Goal: Task Accomplishment & Management: Manage account settings

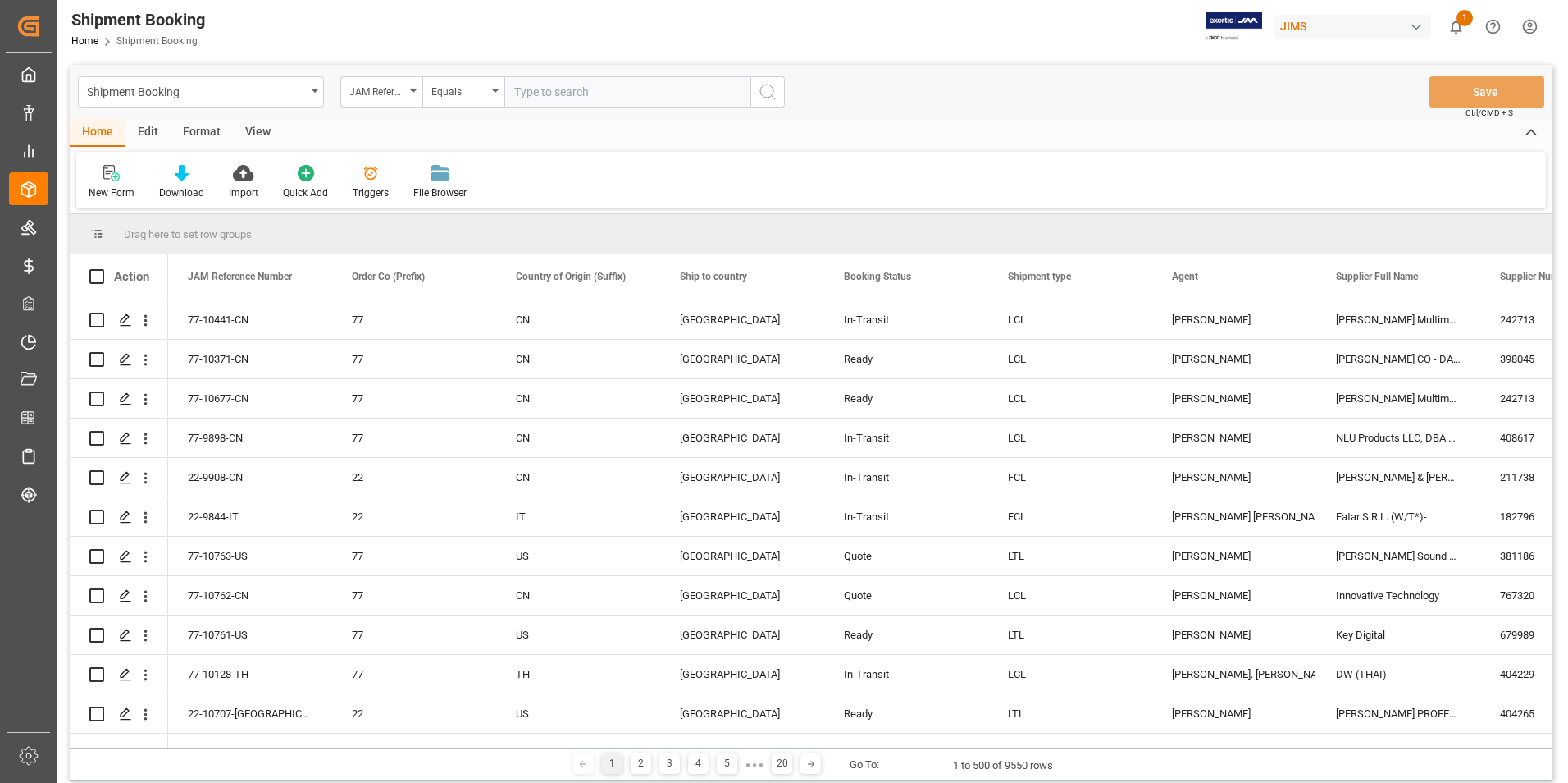
scroll to position [1888, 0]
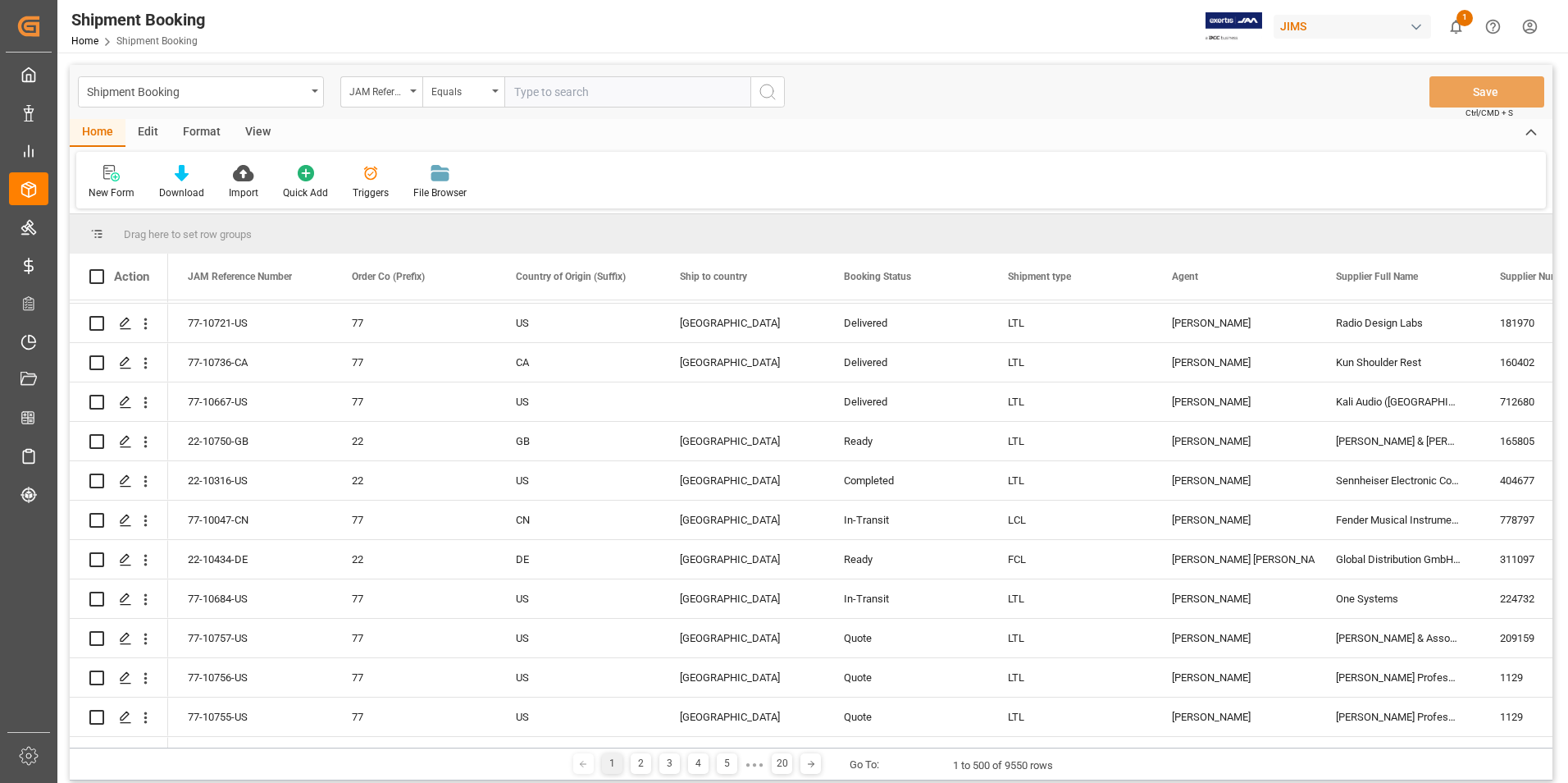
click at [552, 94] on input "text" at bounding box center [628, 91] width 246 height 31
type input "22-10379-[GEOGRAPHIC_DATA]"
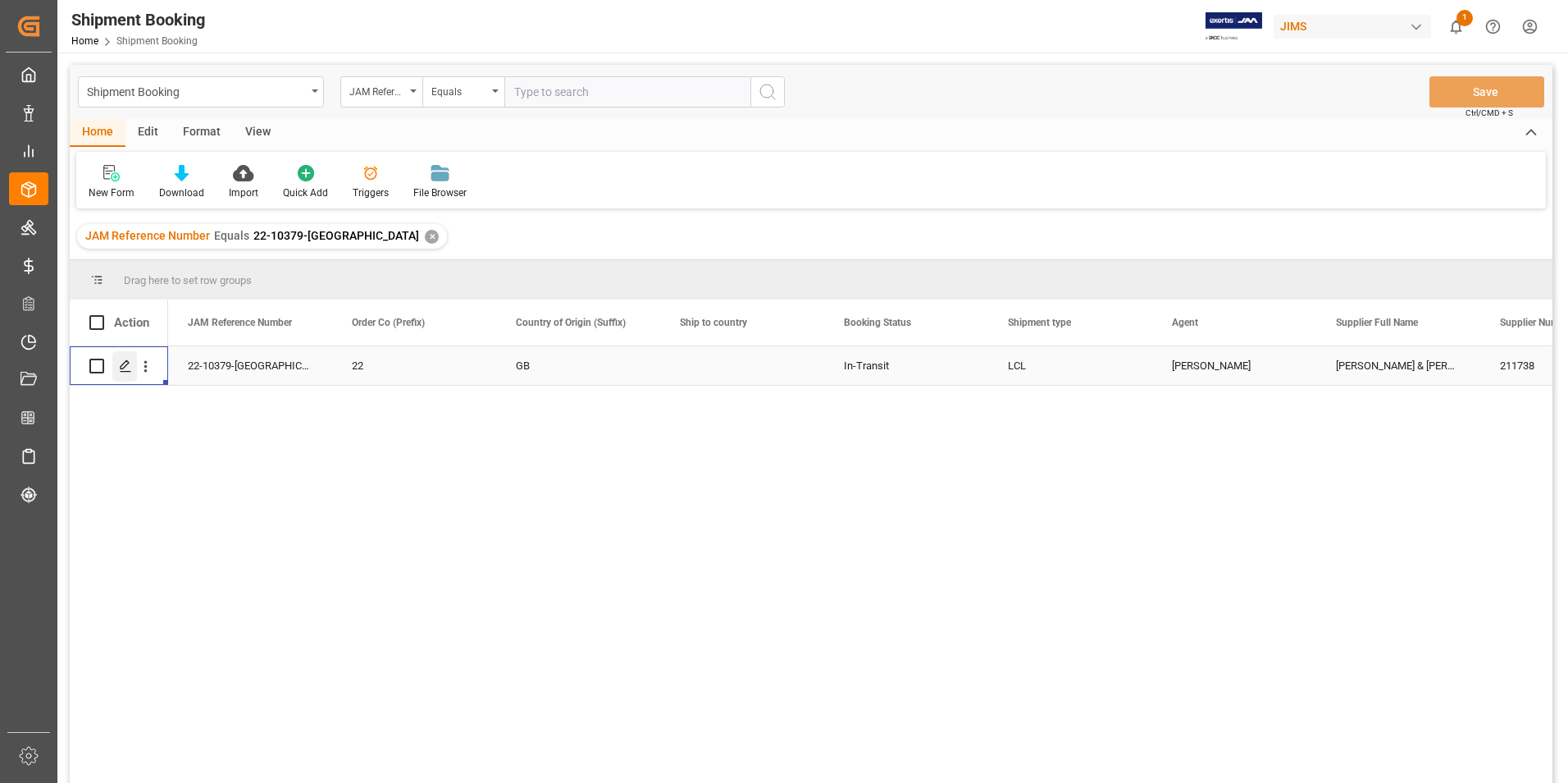
click at [122, 364] on icon "Press SPACE to select this row." at bounding box center [126, 366] width 13 height 13
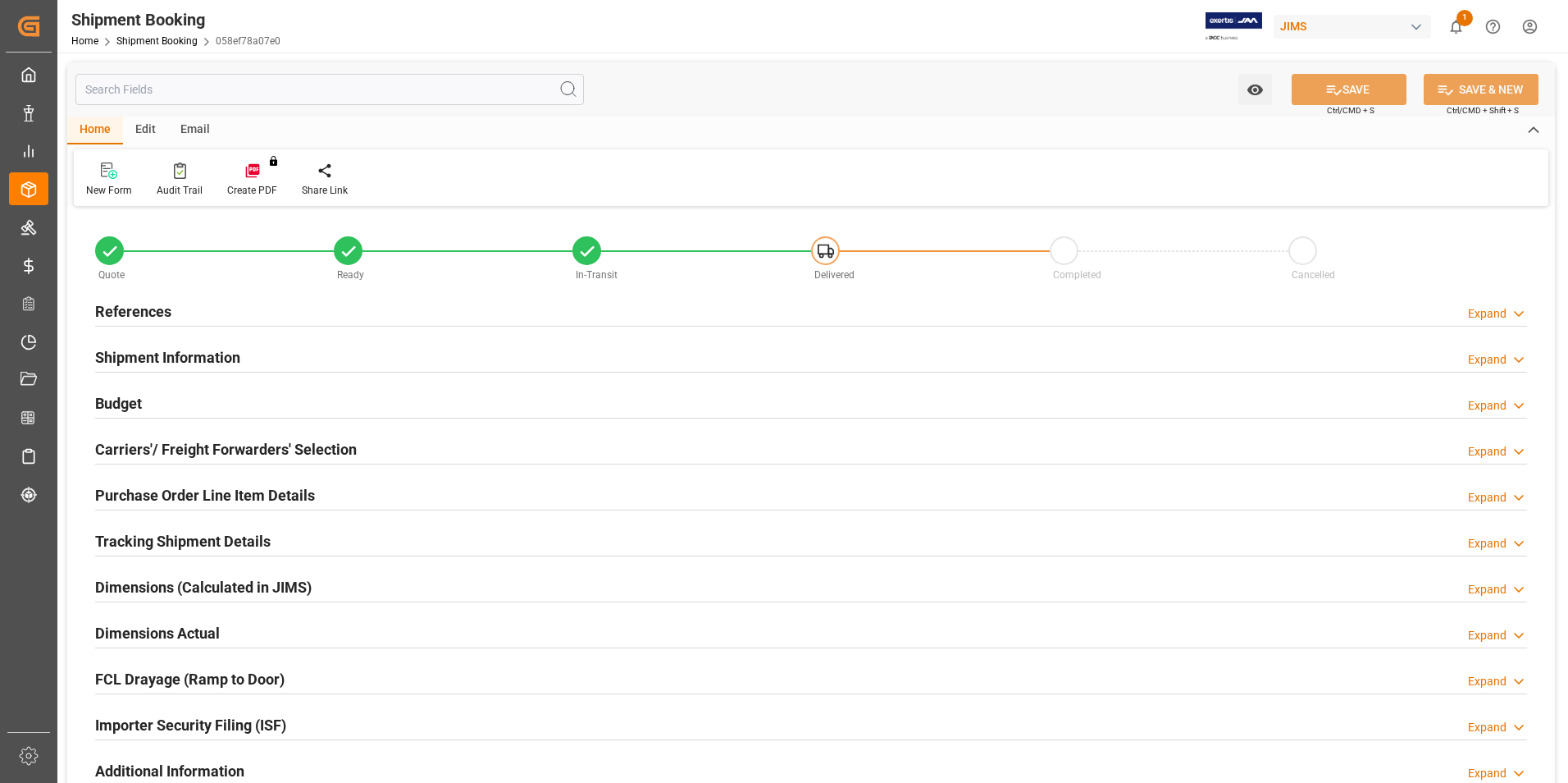
type input "0"
type input "[DATE] 18:34"
type input "[DATE]"
click at [147, 351] on h2 "Shipment Information" at bounding box center [167, 357] width 145 height 22
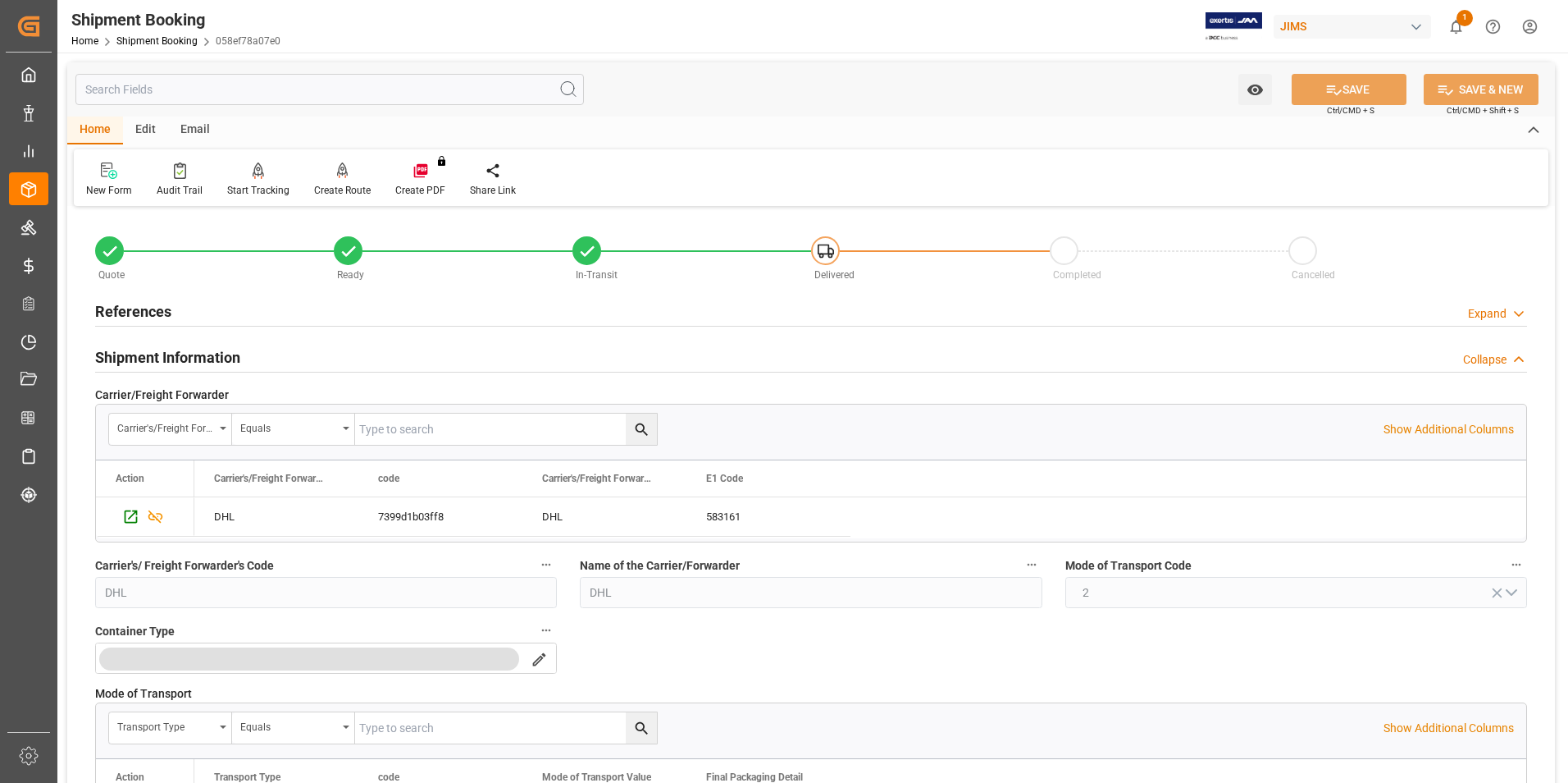
click at [137, 312] on h2 "References" at bounding box center [133, 311] width 76 height 22
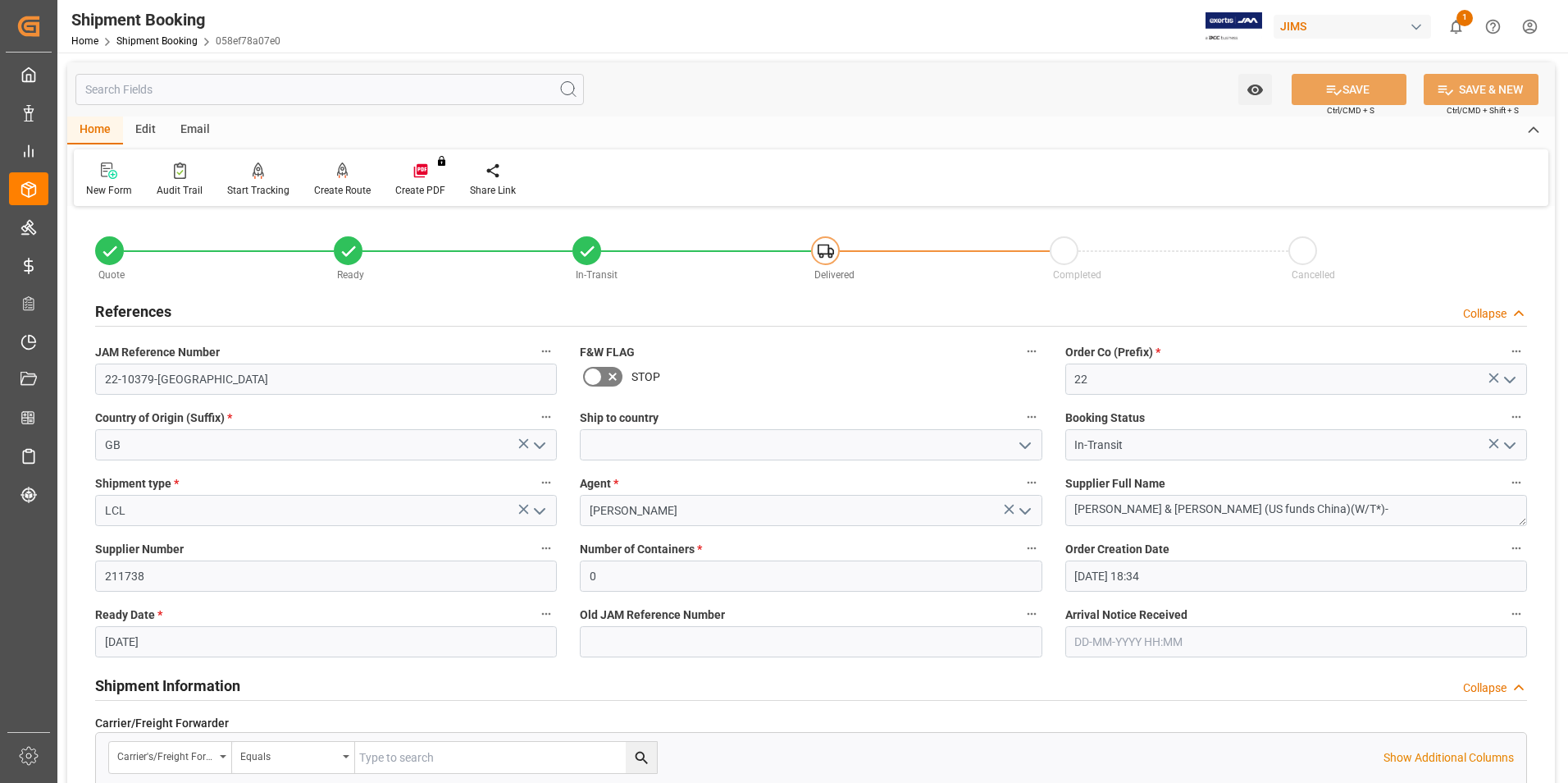
click at [535, 509] on icon "open menu" at bounding box center [539, 511] width 19 height 19
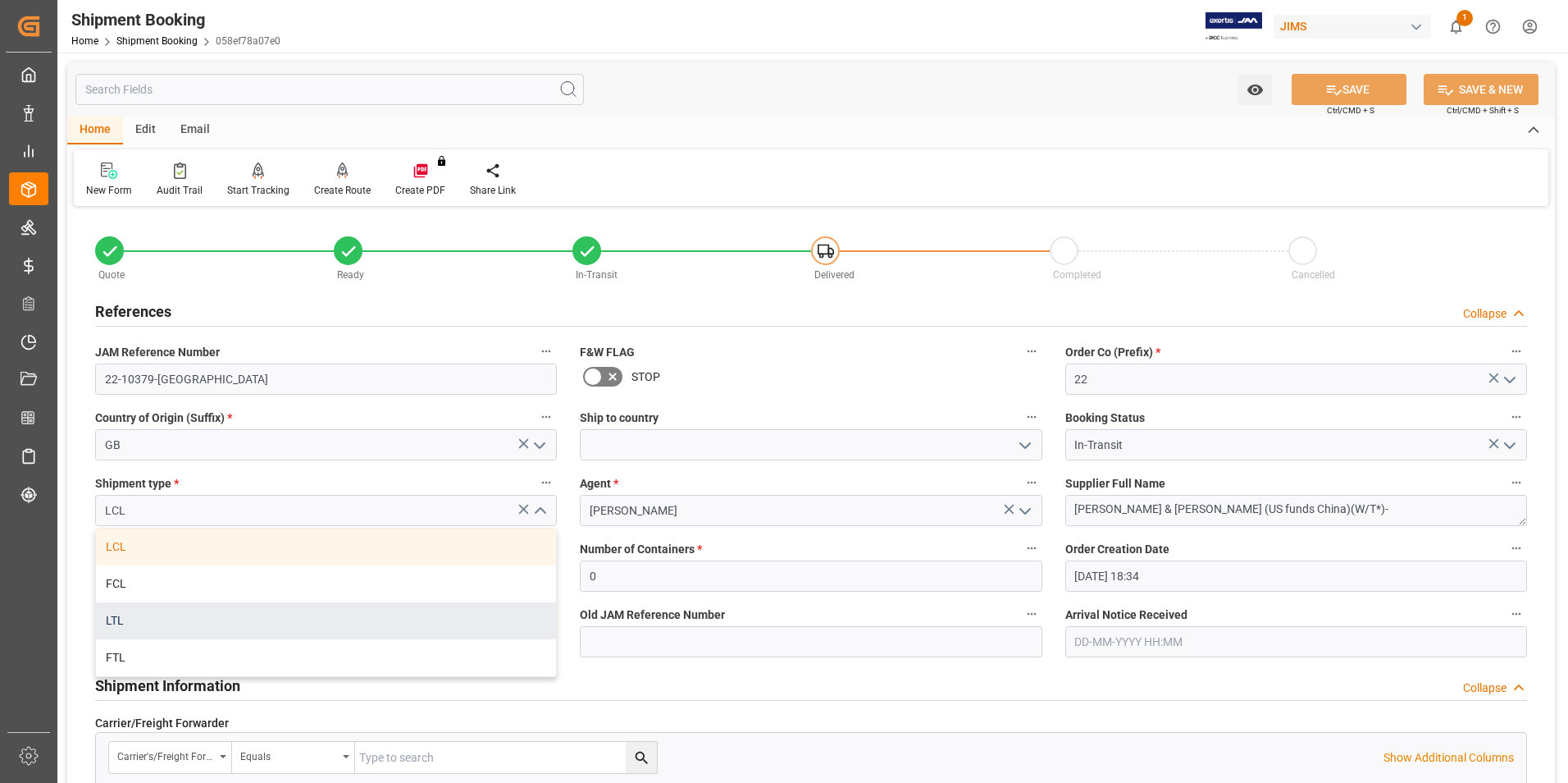
click at [292, 621] on div "LTL" at bounding box center [326, 620] width 460 height 37
type input "LTL"
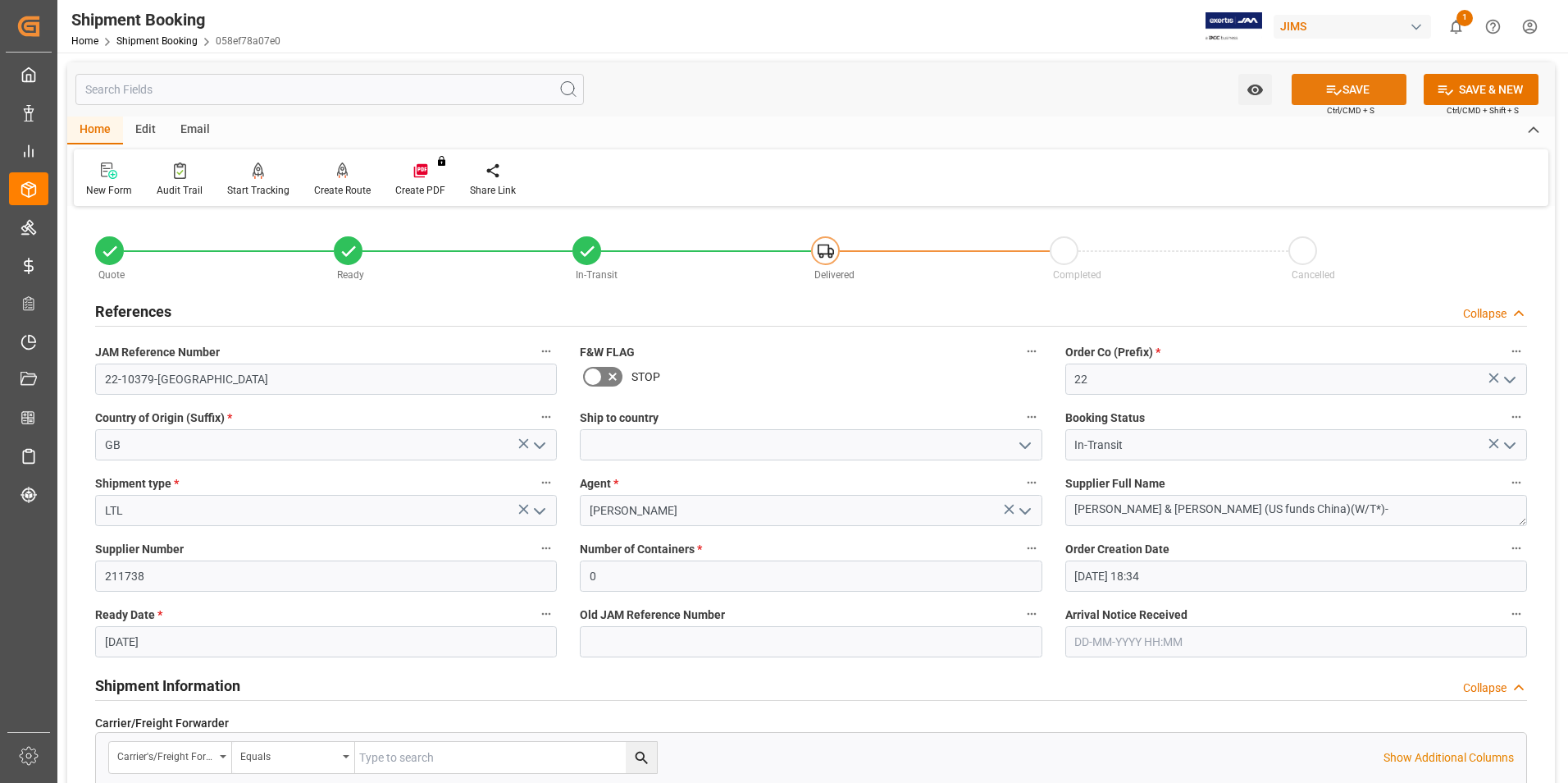
click at [1361, 92] on button "SAVE" at bounding box center [1349, 90] width 115 height 31
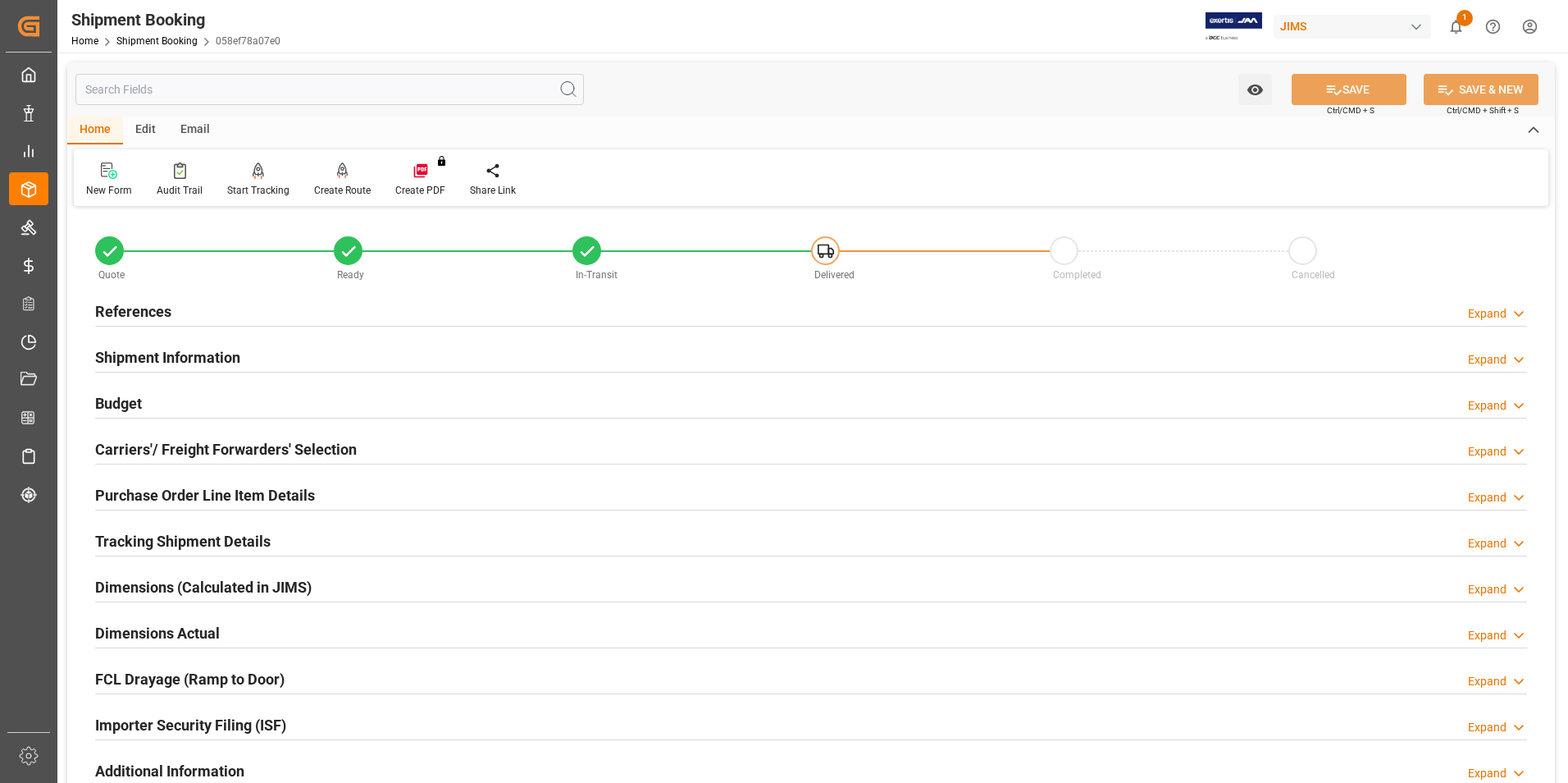
click at [159, 535] on h2 "Tracking Shipment Details" at bounding box center [183, 540] width 175 height 22
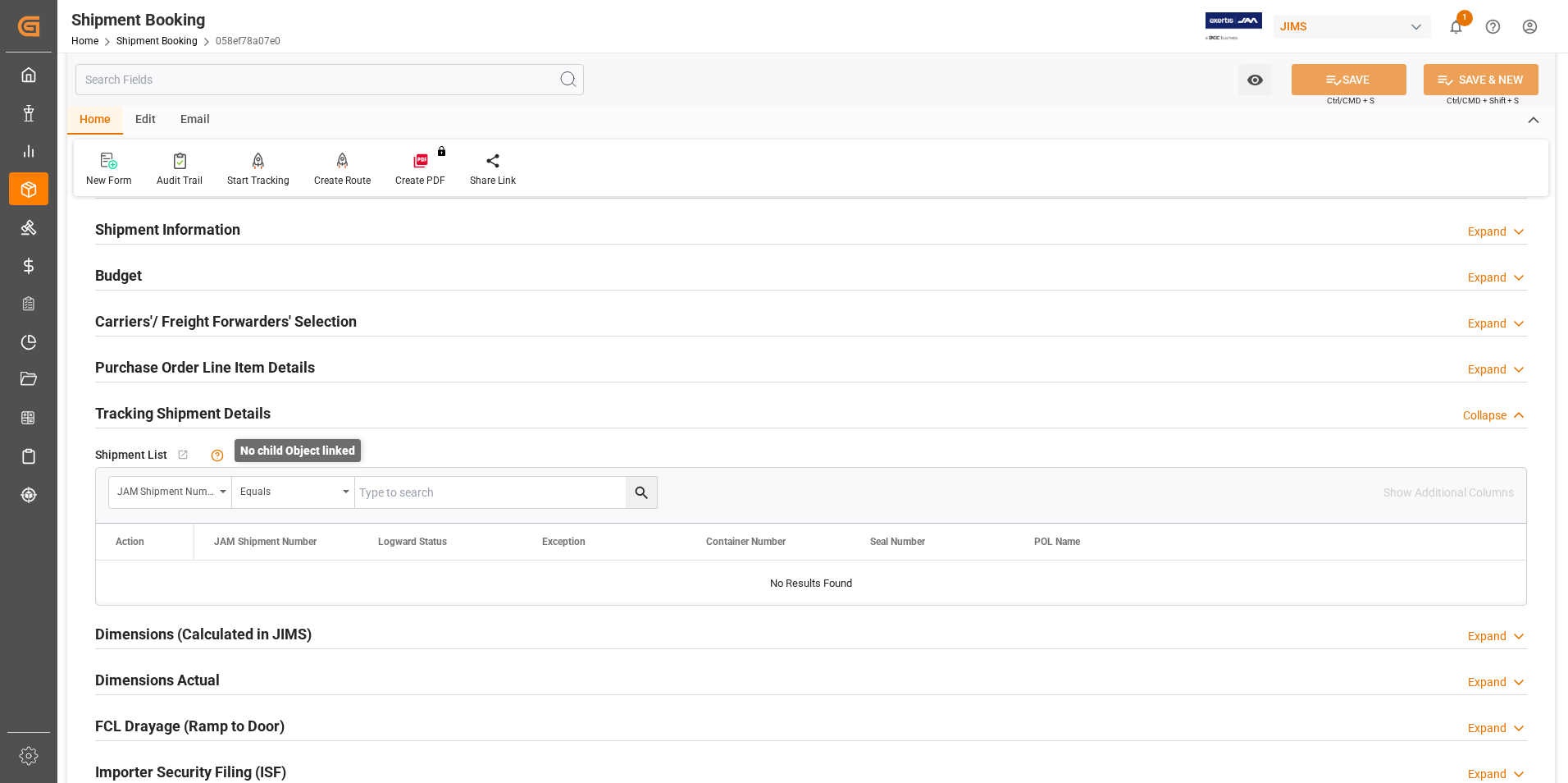
scroll to position [164, 0]
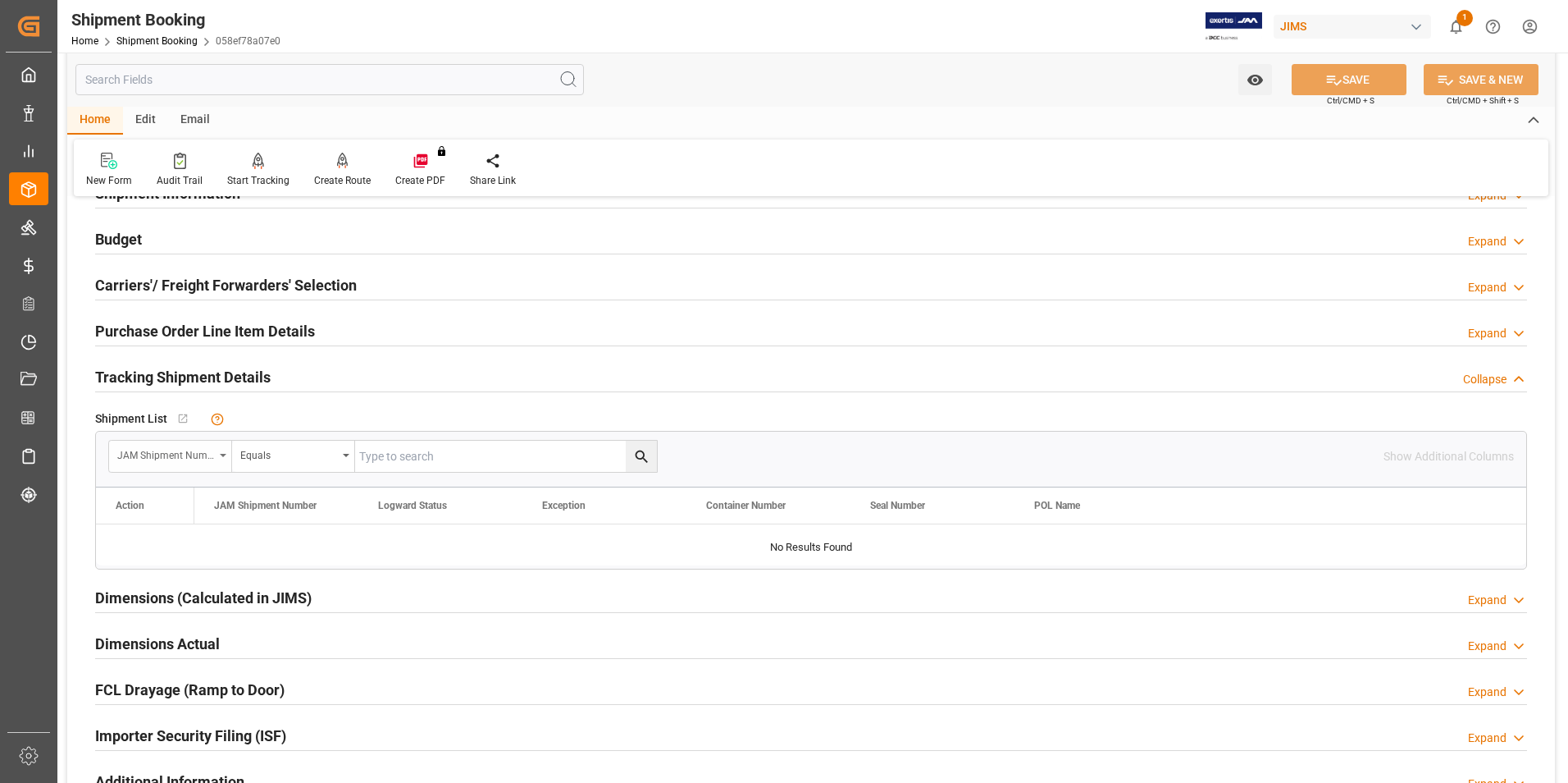
click at [198, 456] on div "JAM Shipment Number" at bounding box center [166, 454] width 97 height 19
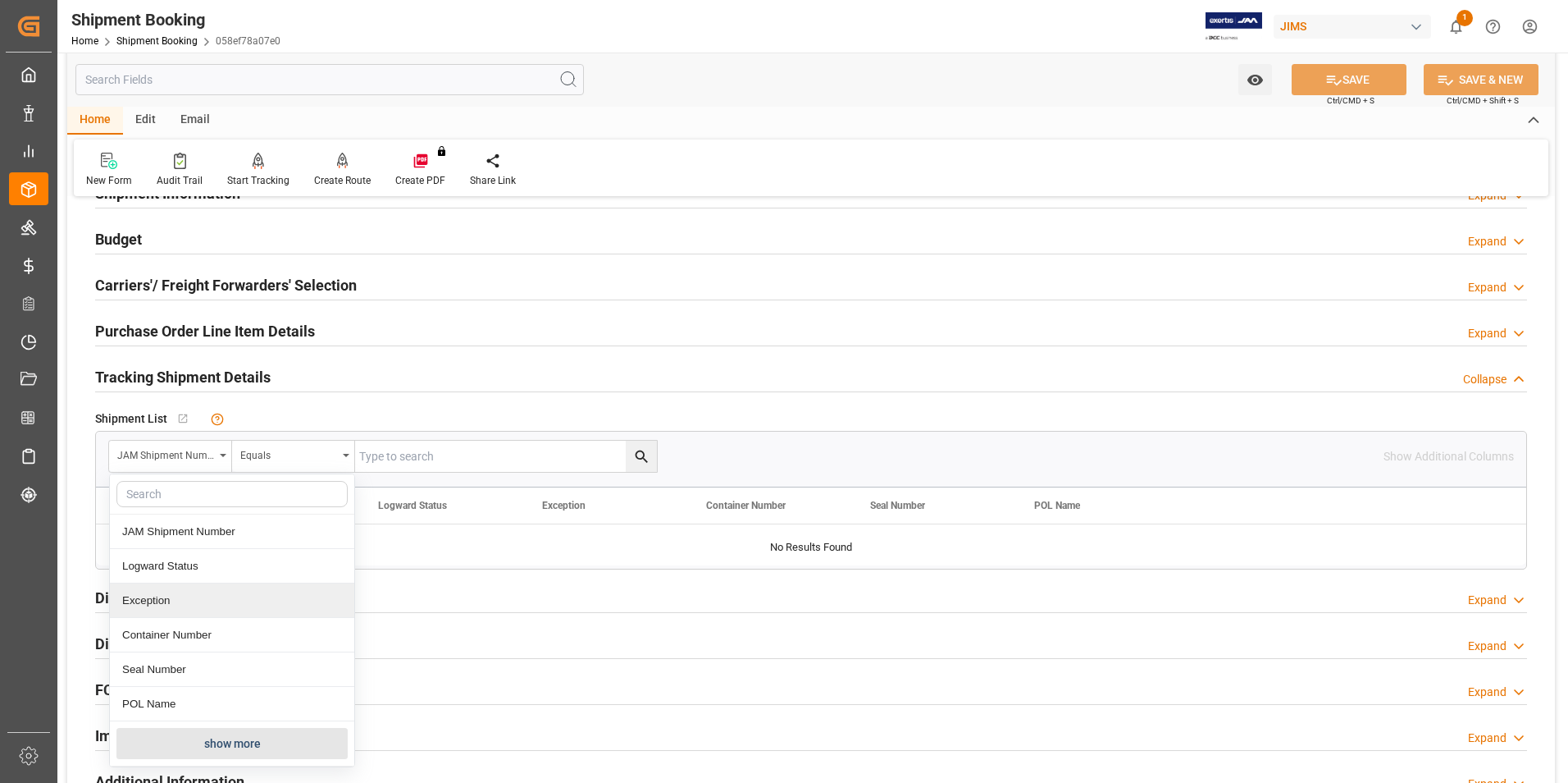
scroll to position [247, 0]
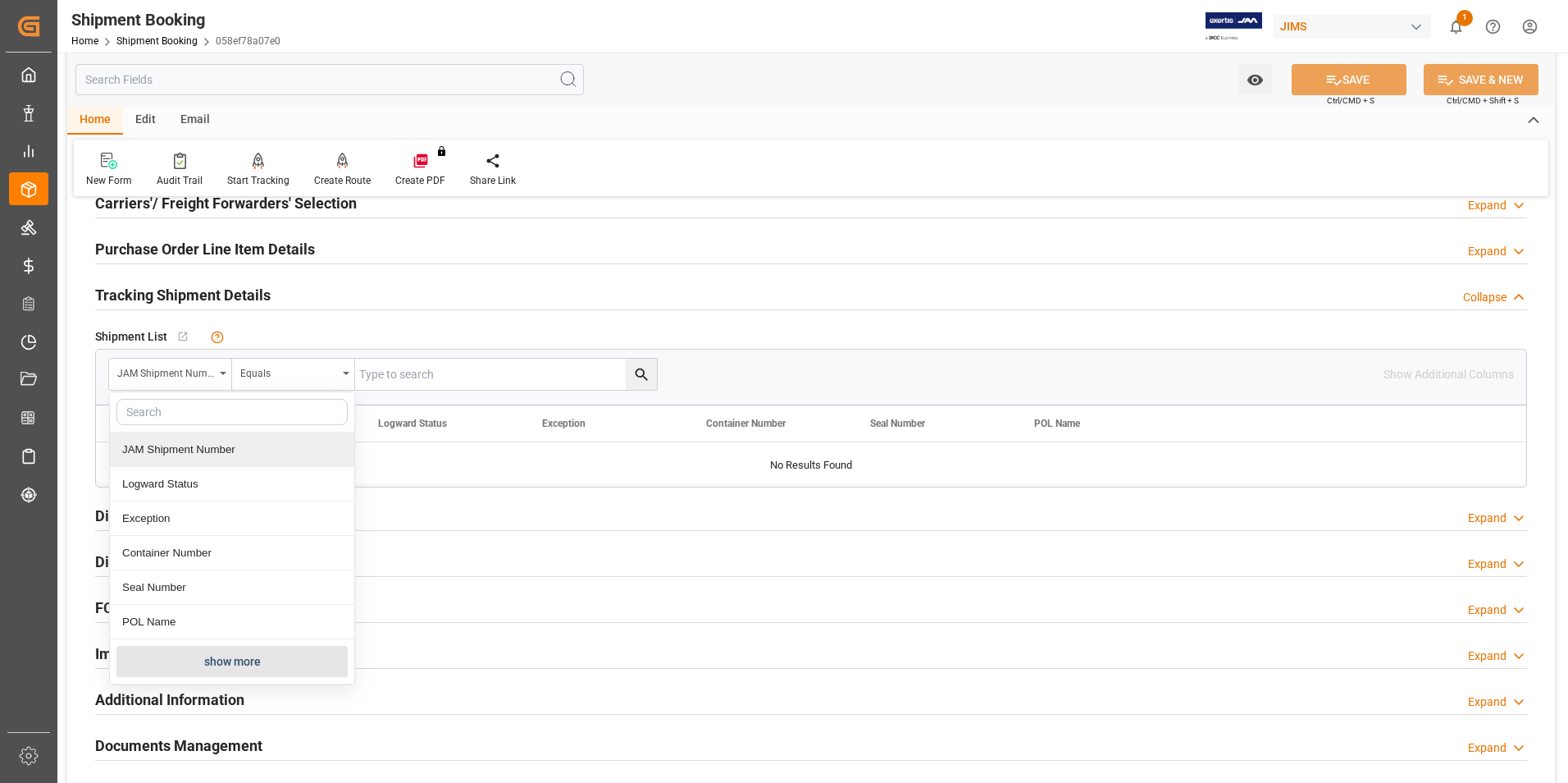
click at [192, 450] on div "JAM Shipment Number" at bounding box center [232, 450] width 244 height 35
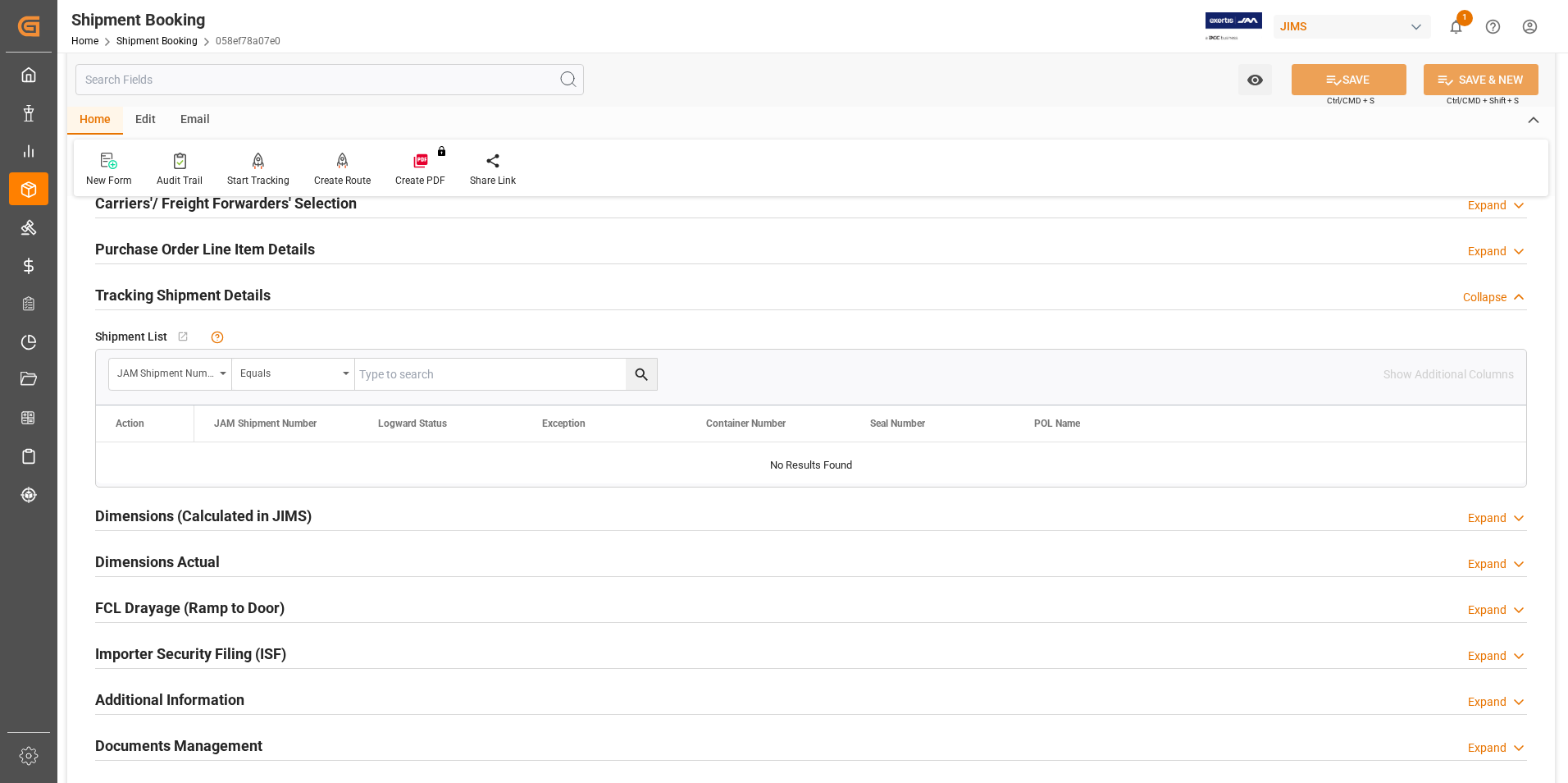
click at [419, 377] on input "text" at bounding box center [506, 374] width 302 height 31
type input "22-10379-[GEOGRAPHIC_DATA]"
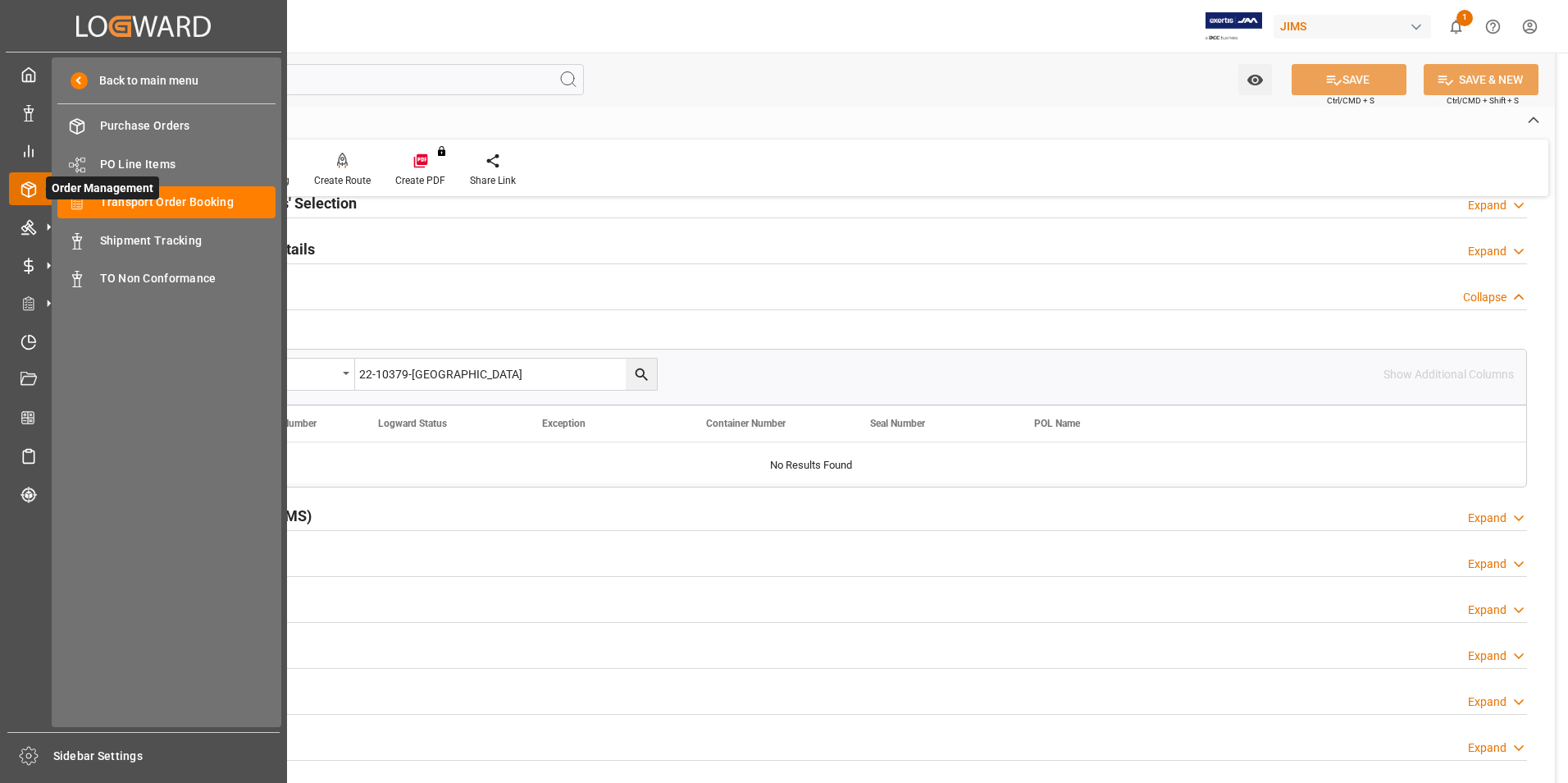
click at [141, 196] on span "Order Management" at bounding box center [103, 188] width 114 height 23
click at [187, 195] on span "Transport Order Booking" at bounding box center [188, 202] width 176 height 17
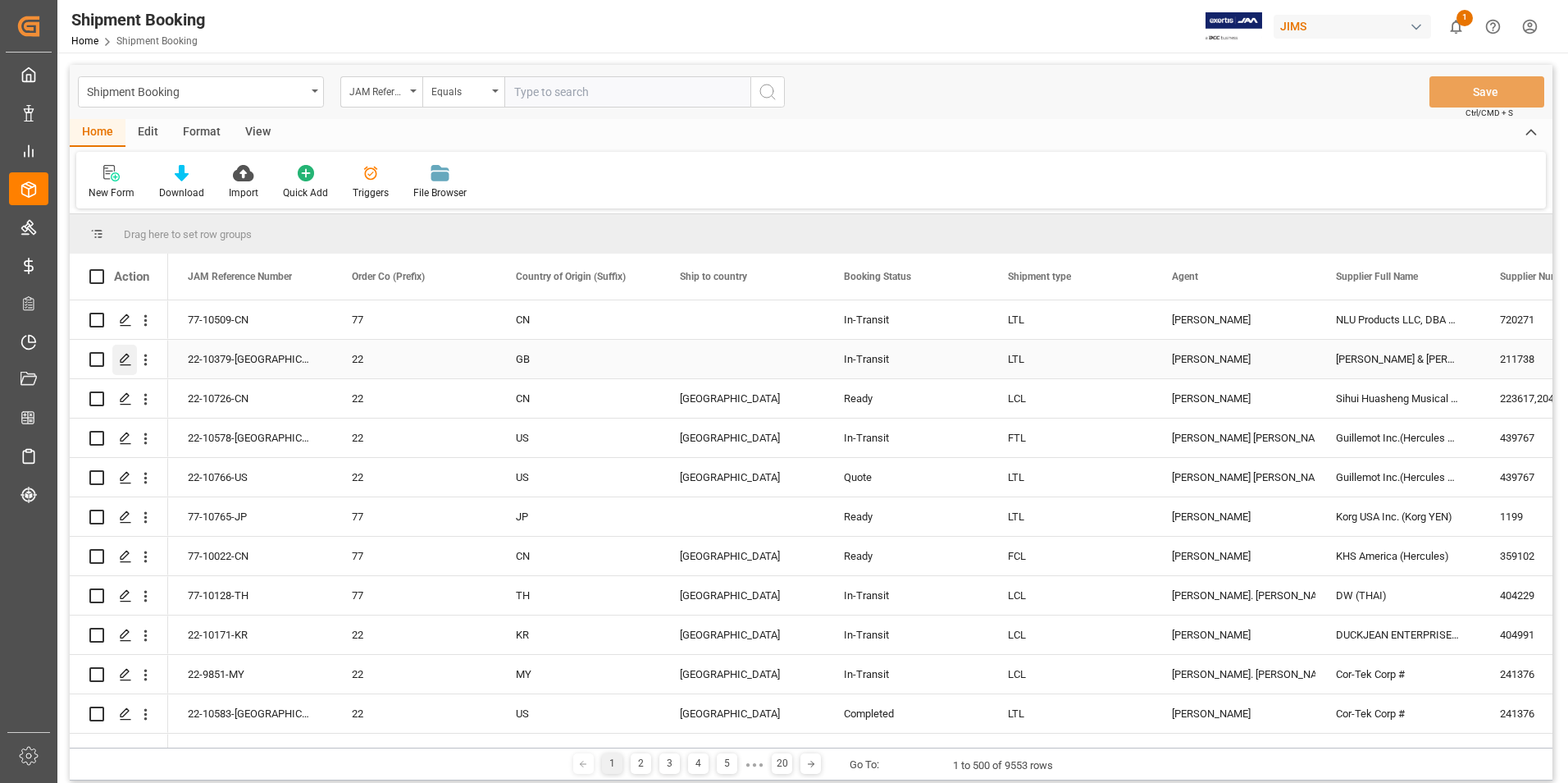
click at [122, 356] on icon "Press SPACE to select this row." at bounding box center [126, 359] width 13 height 13
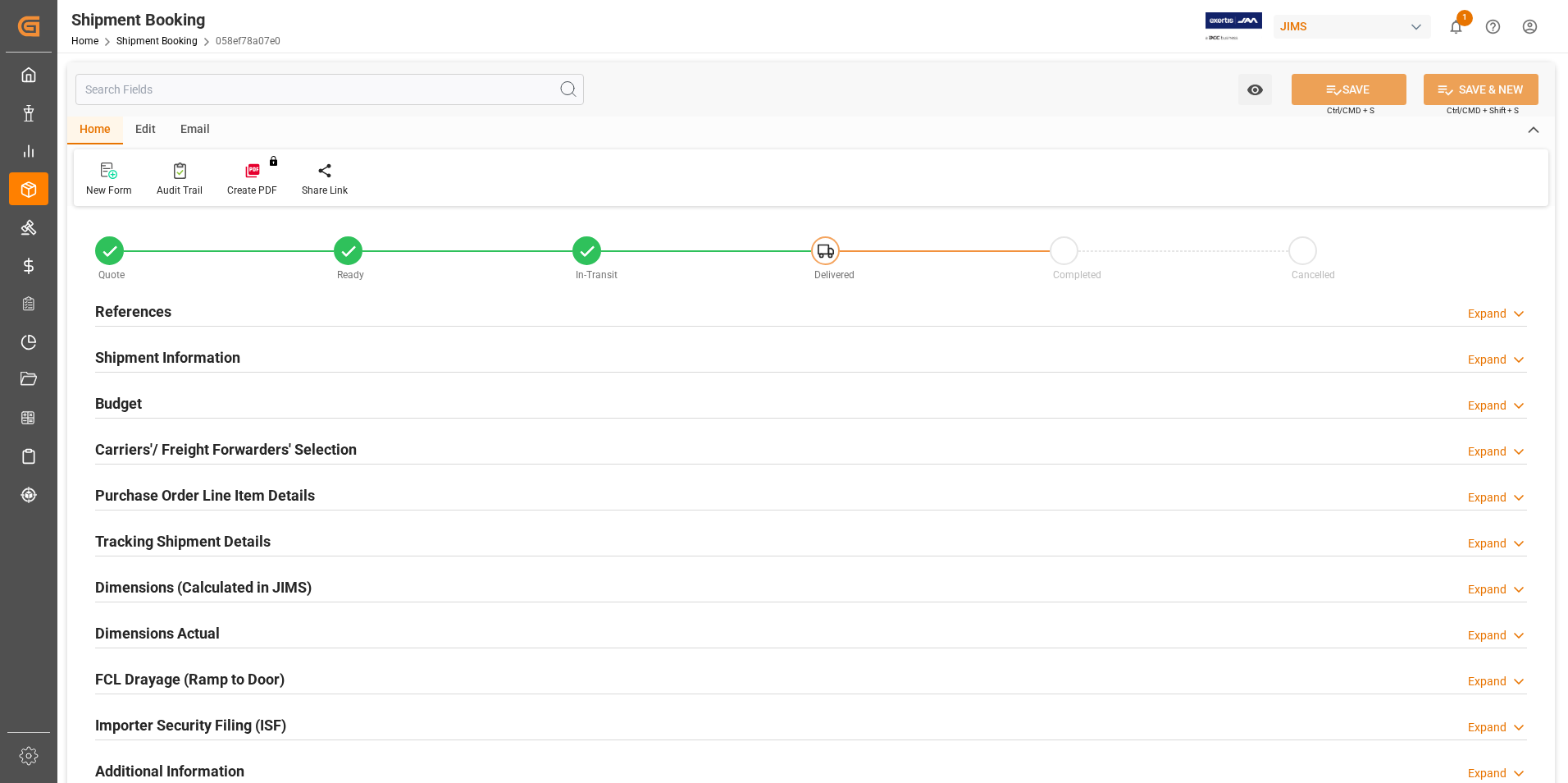
type input "15"
click at [168, 487] on h2 "Purchase Order Line Item Details" at bounding box center [205, 495] width 219 height 22
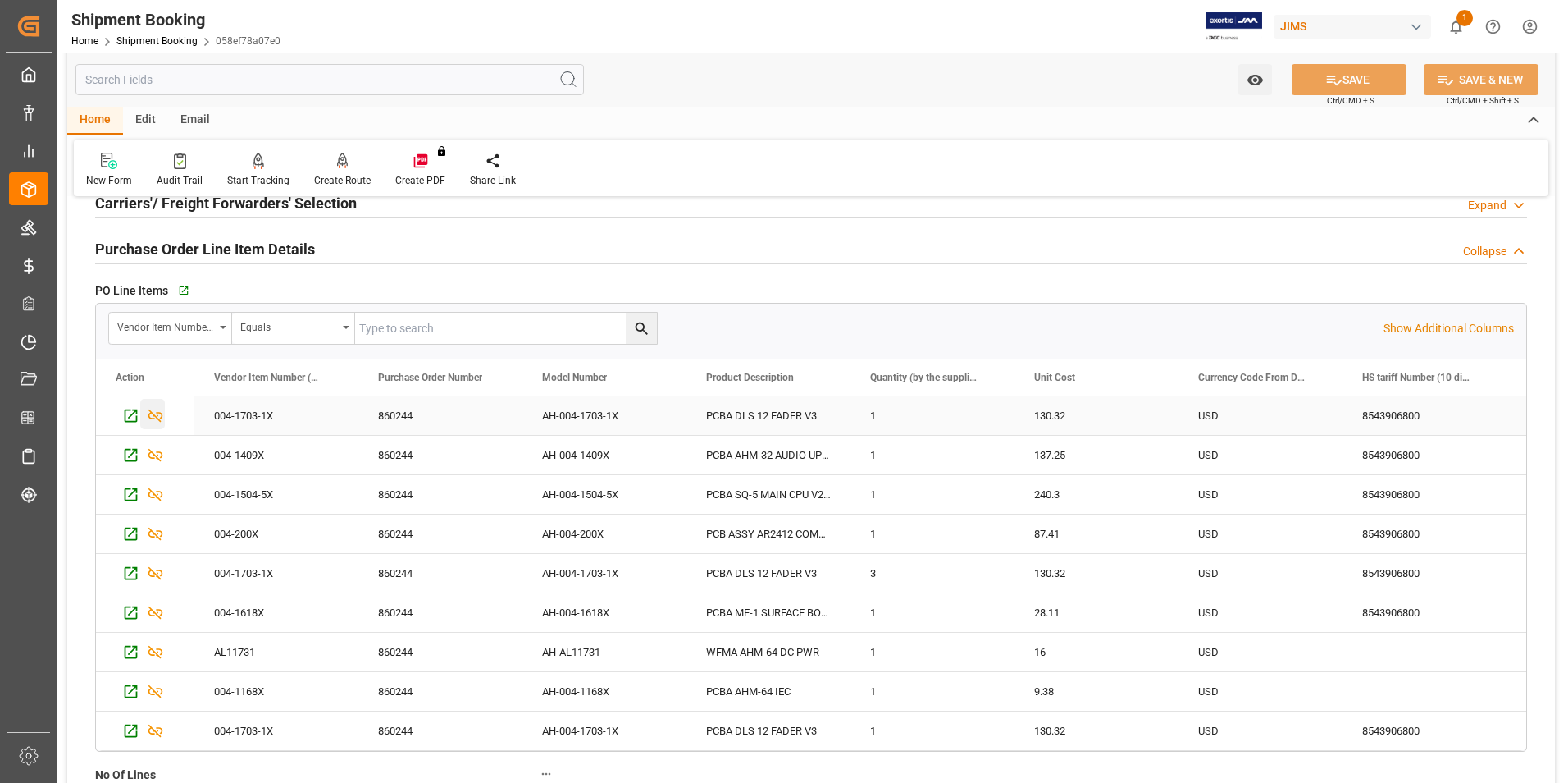
click at [153, 414] on icon "Press SPACE to select this row." at bounding box center [155, 416] width 14 height 13
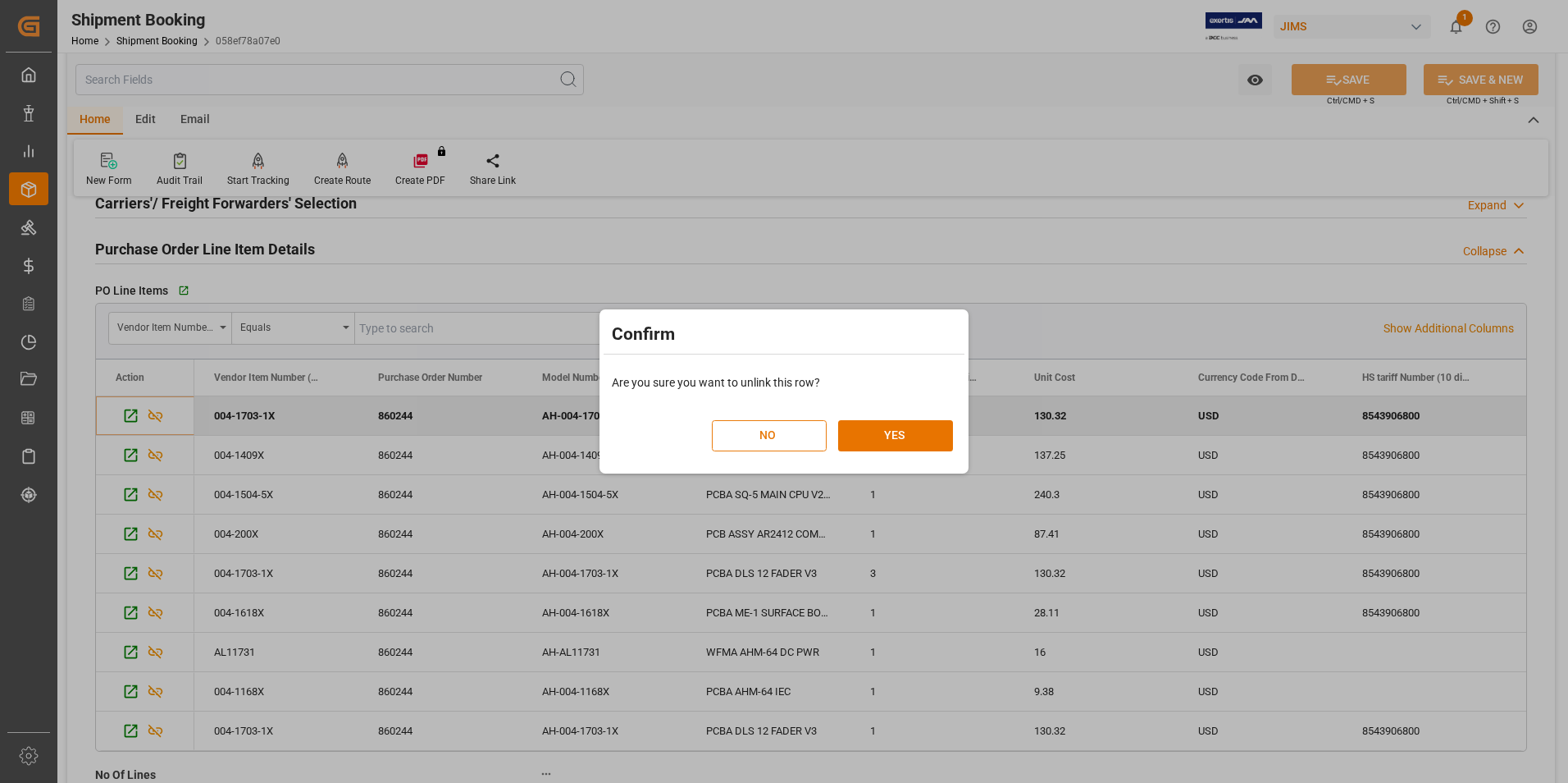
click at [781, 431] on button "NO" at bounding box center [769, 435] width 115 height 31
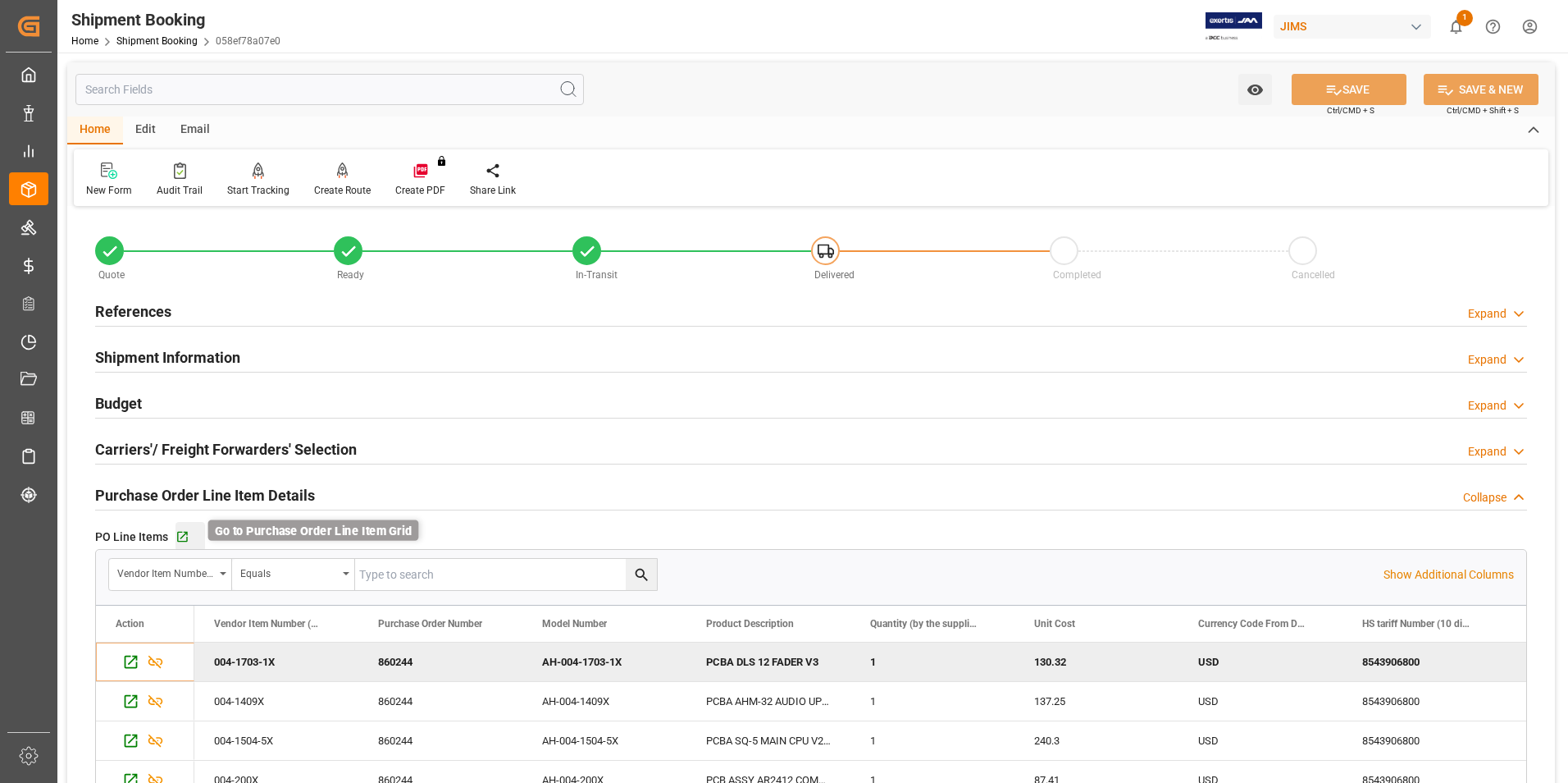
click at [183, 535] on icon "button" at bounding box center [182, 536] width 13 height 13
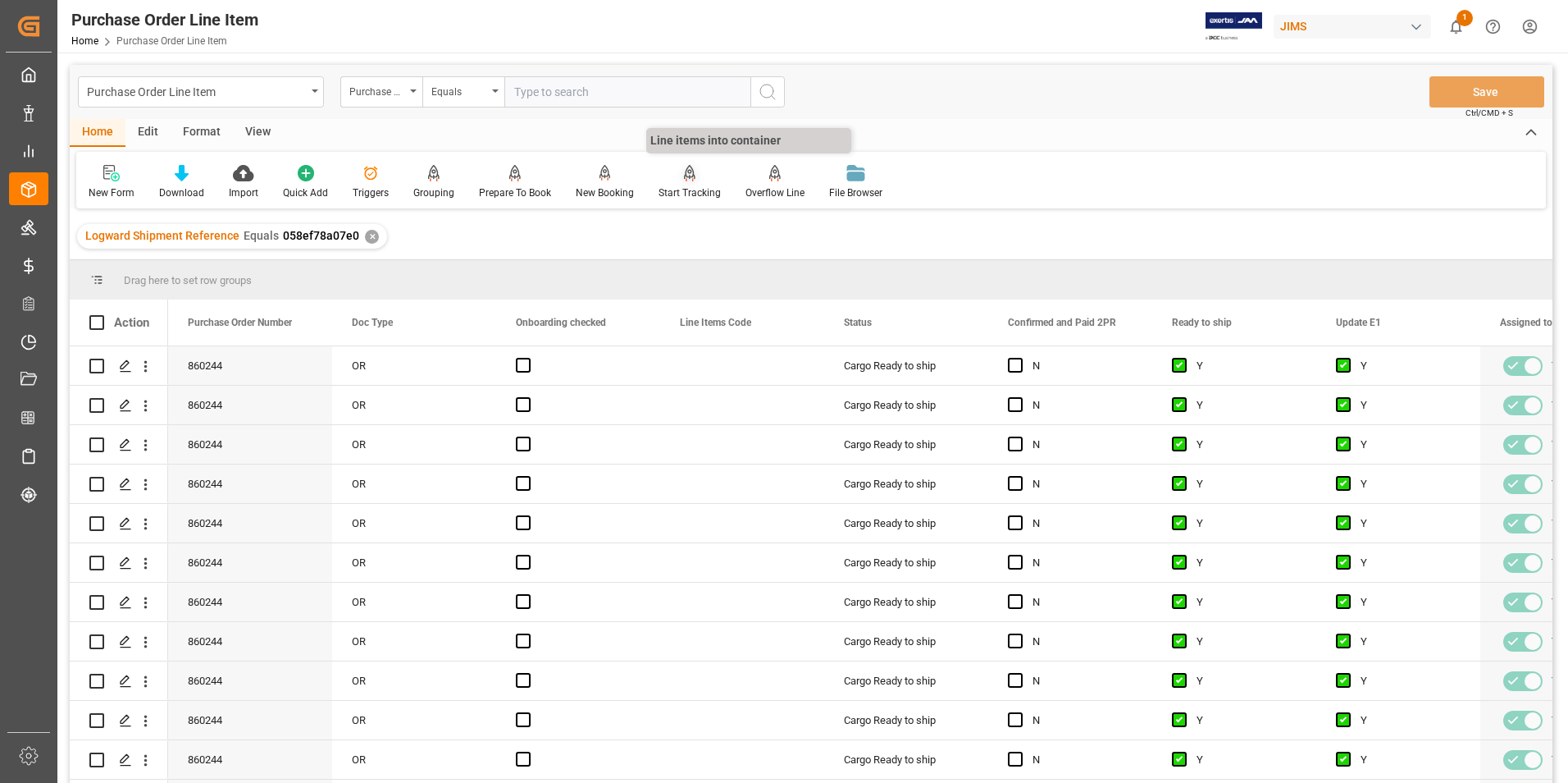
click at [685, 197] on div "Start Tracking" at bounding box center [689, 193] width 63 height 14
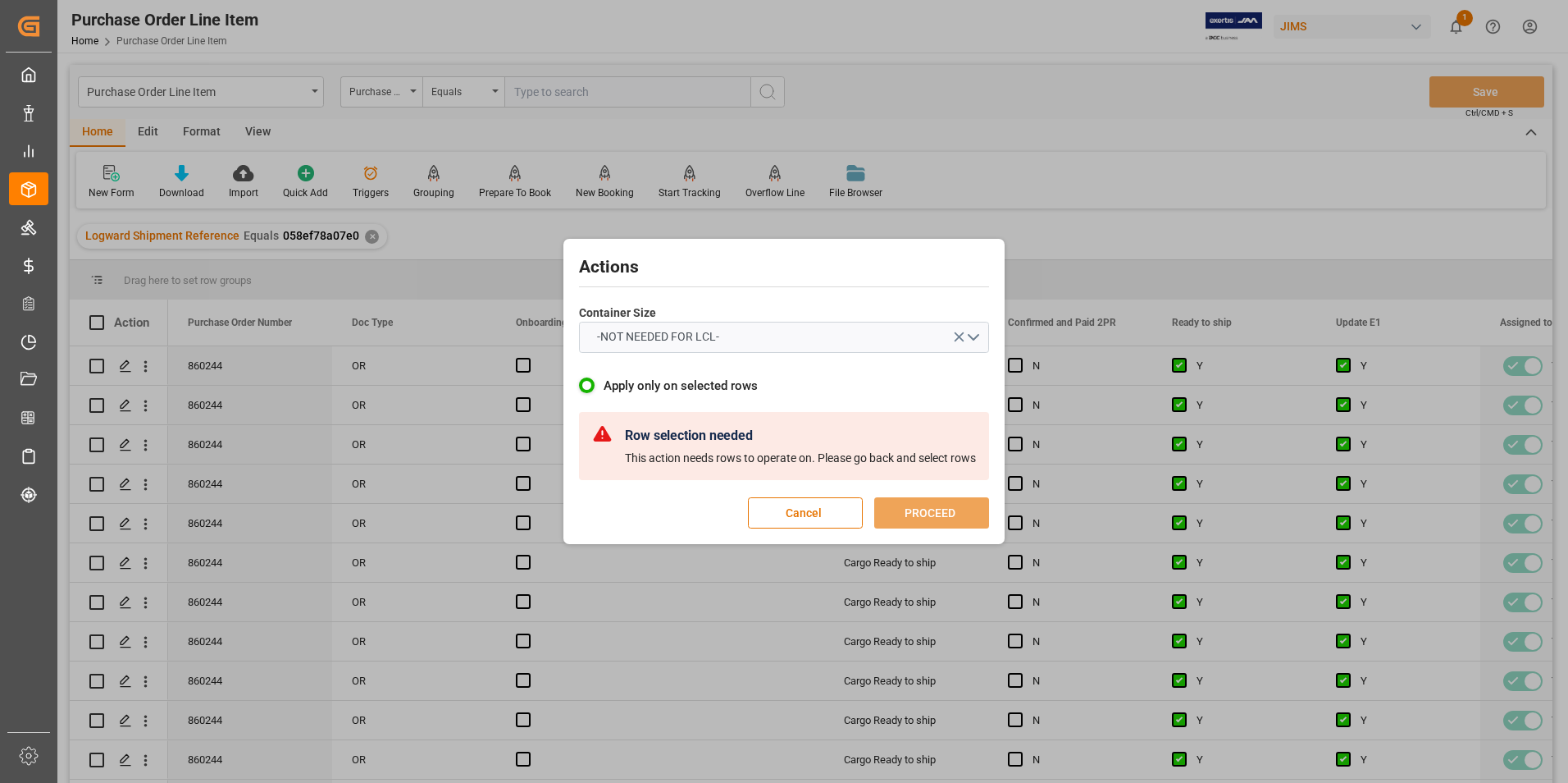
click at [1055, 229] on div "Actions Container Size -NOT NEEDED FOR LCL- Apply only on selected rows Row sel…" at bounding box center [784, 391] width 1568 height 783
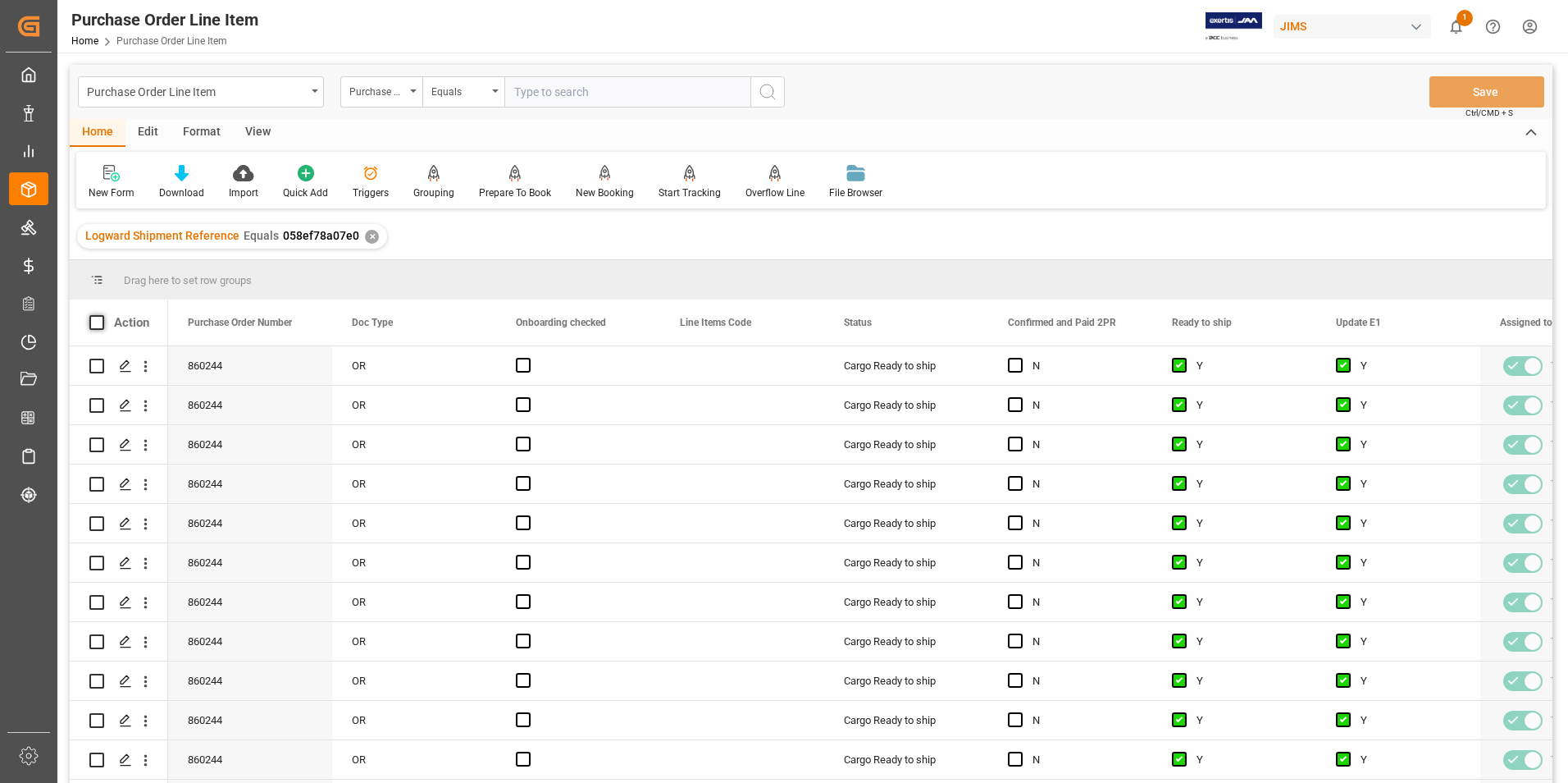
click at [95, 321] on span at bounding box center [96, 322] width 14 height 14
click at [102, 315] on input "checkbox" at bounding box center [102, 315] width 0 height 0
checkbox input "true"
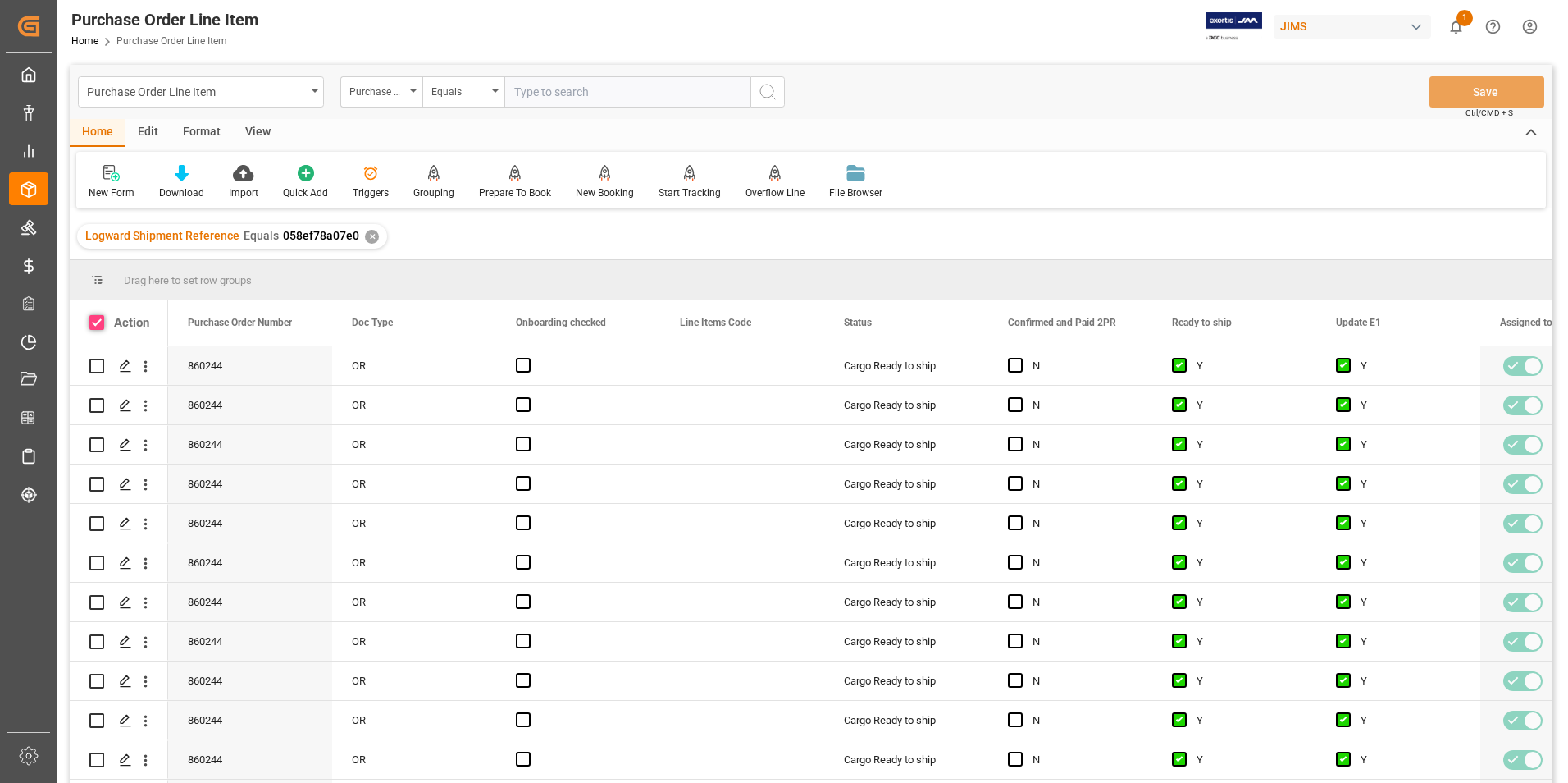
checkbox input "true"
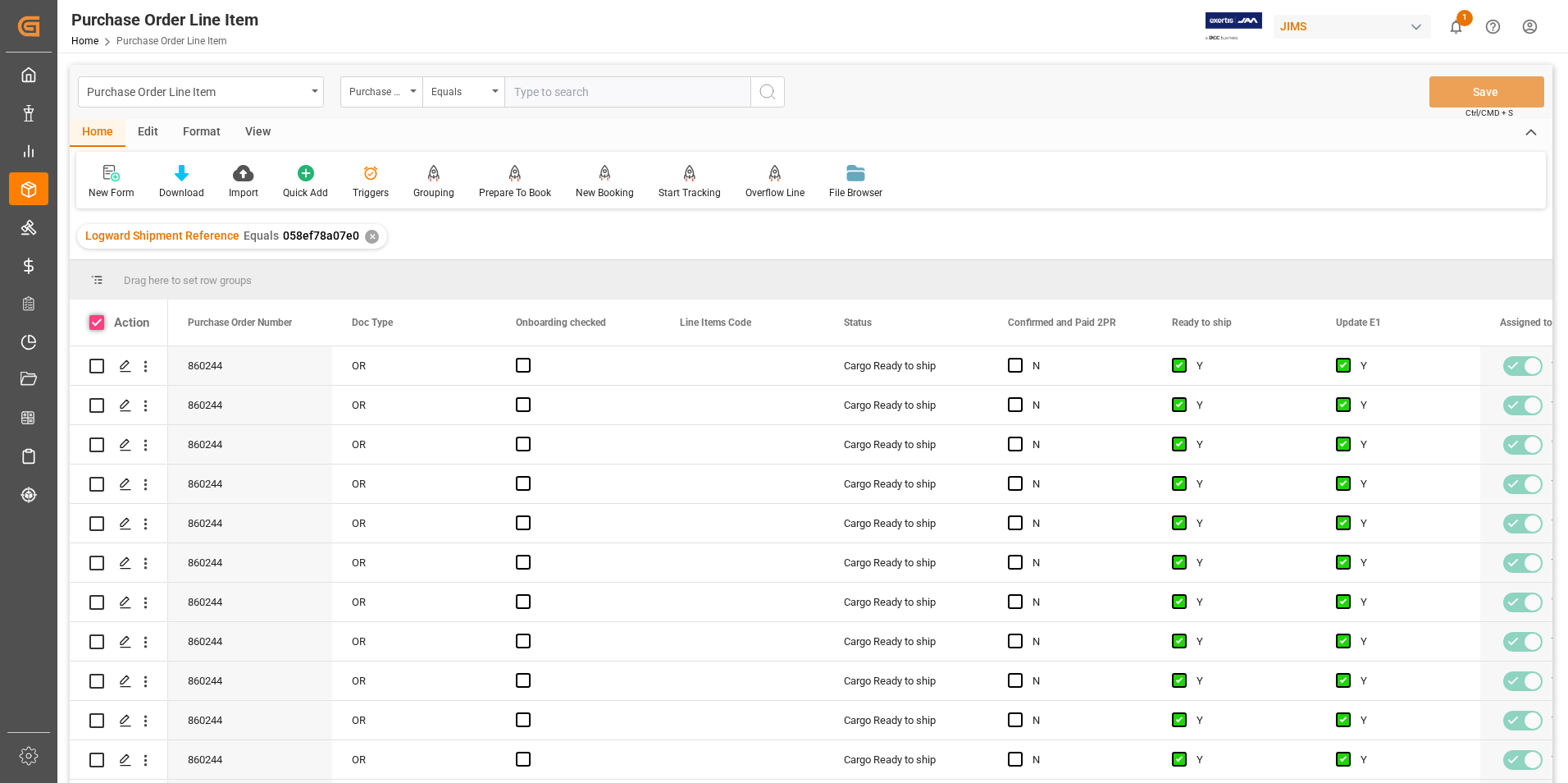
checkbox input "true"
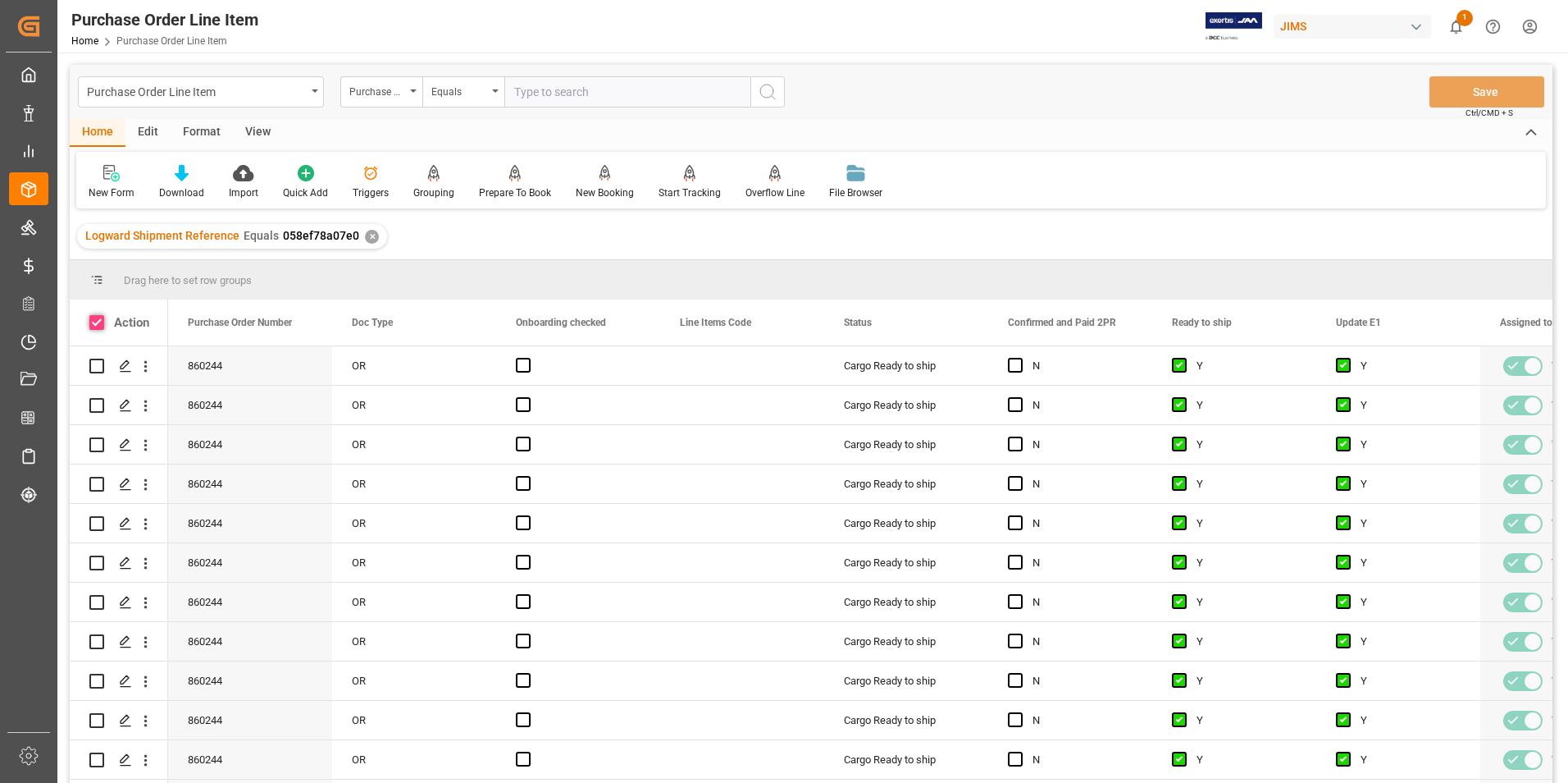
checkbox input "true"
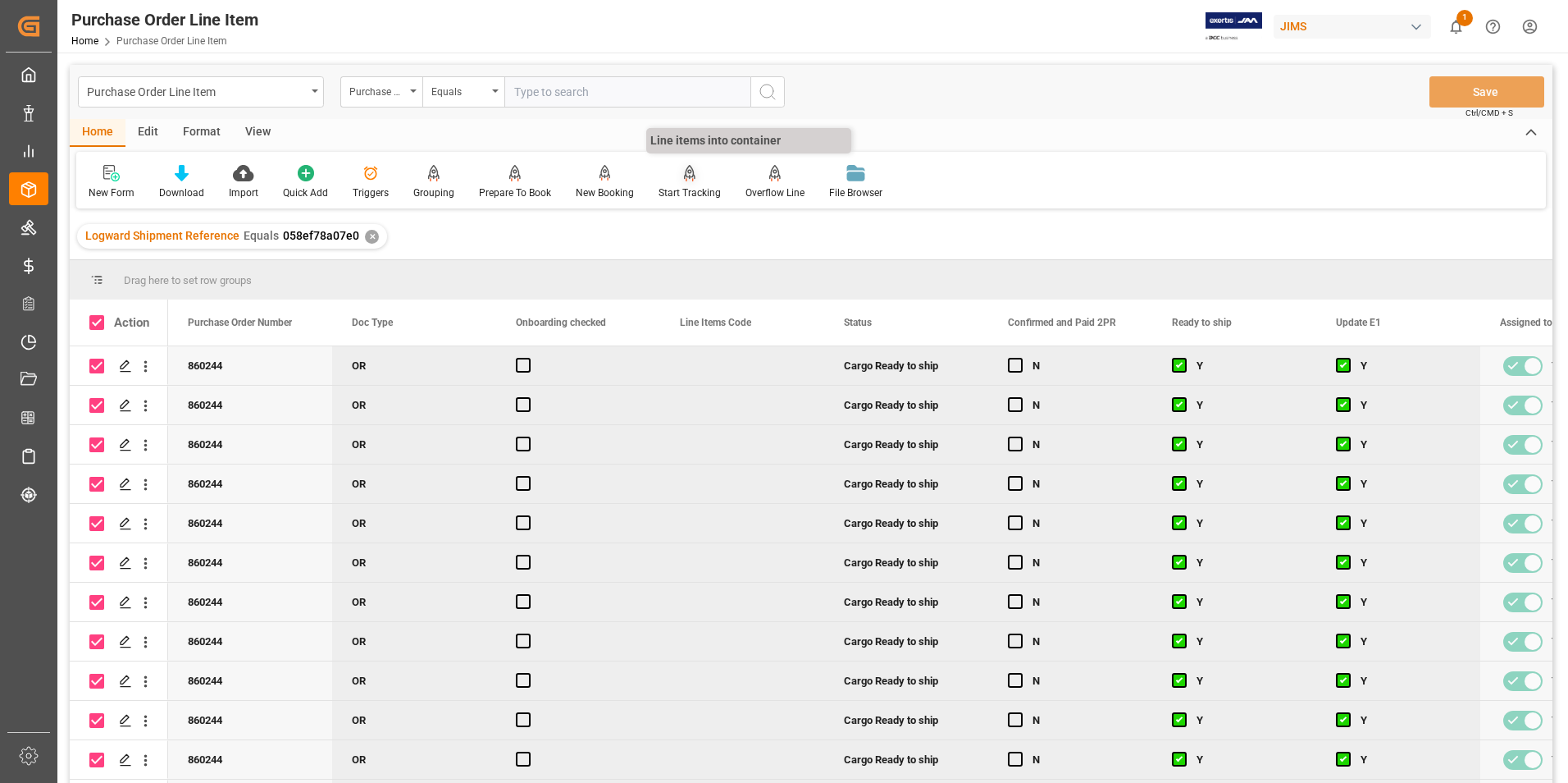
click at [689, 195] on div "Start Tracking" at bounding box center [689, 193] width 63 height 14
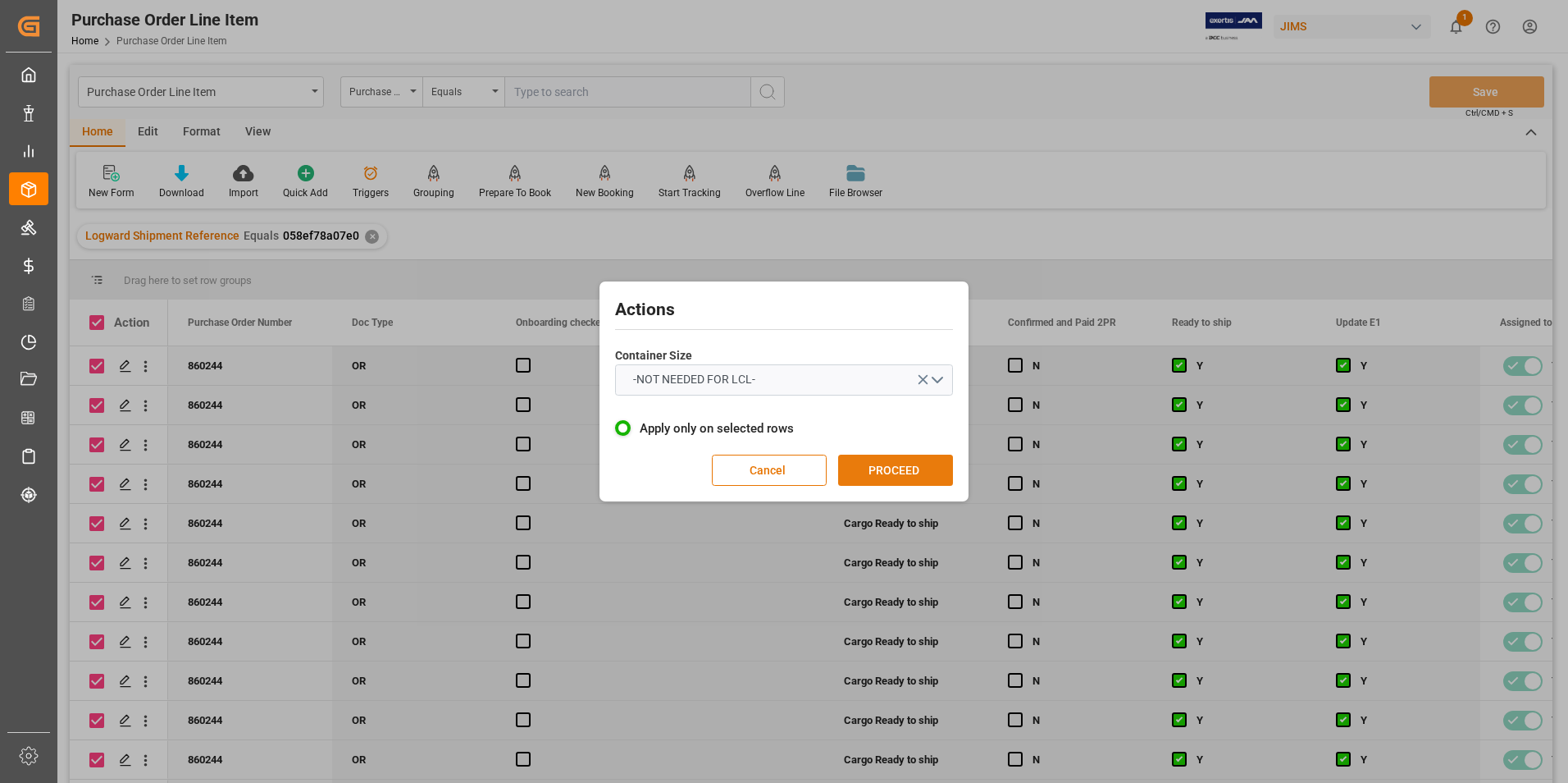
click at [900, 469] on button "PROCEED" at bounding box center [895, 470] width 115 height 31
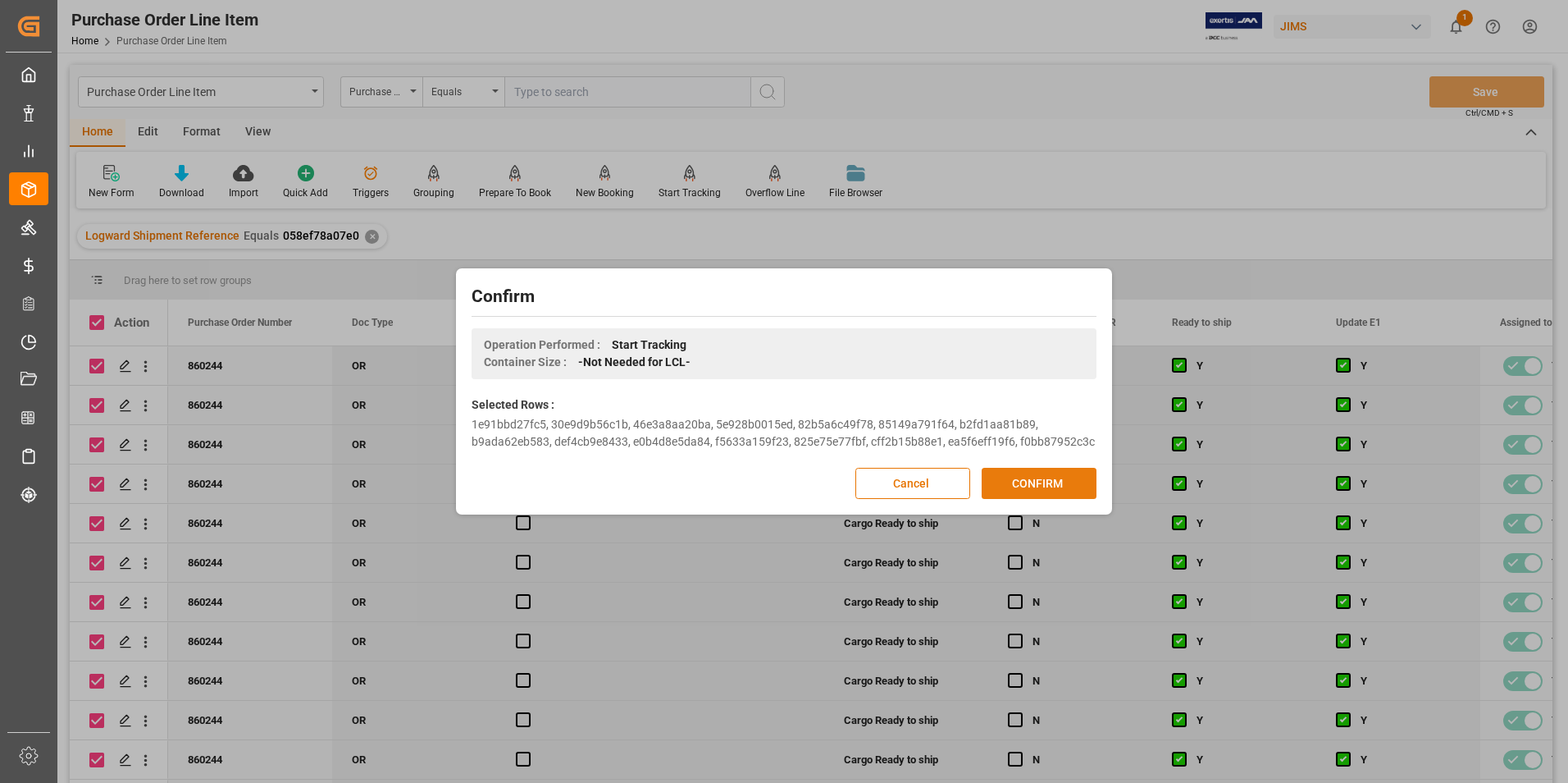
click at [1013, 469] on button "CONFIRM" at bounding box center [1039, 483] width 115 height 31
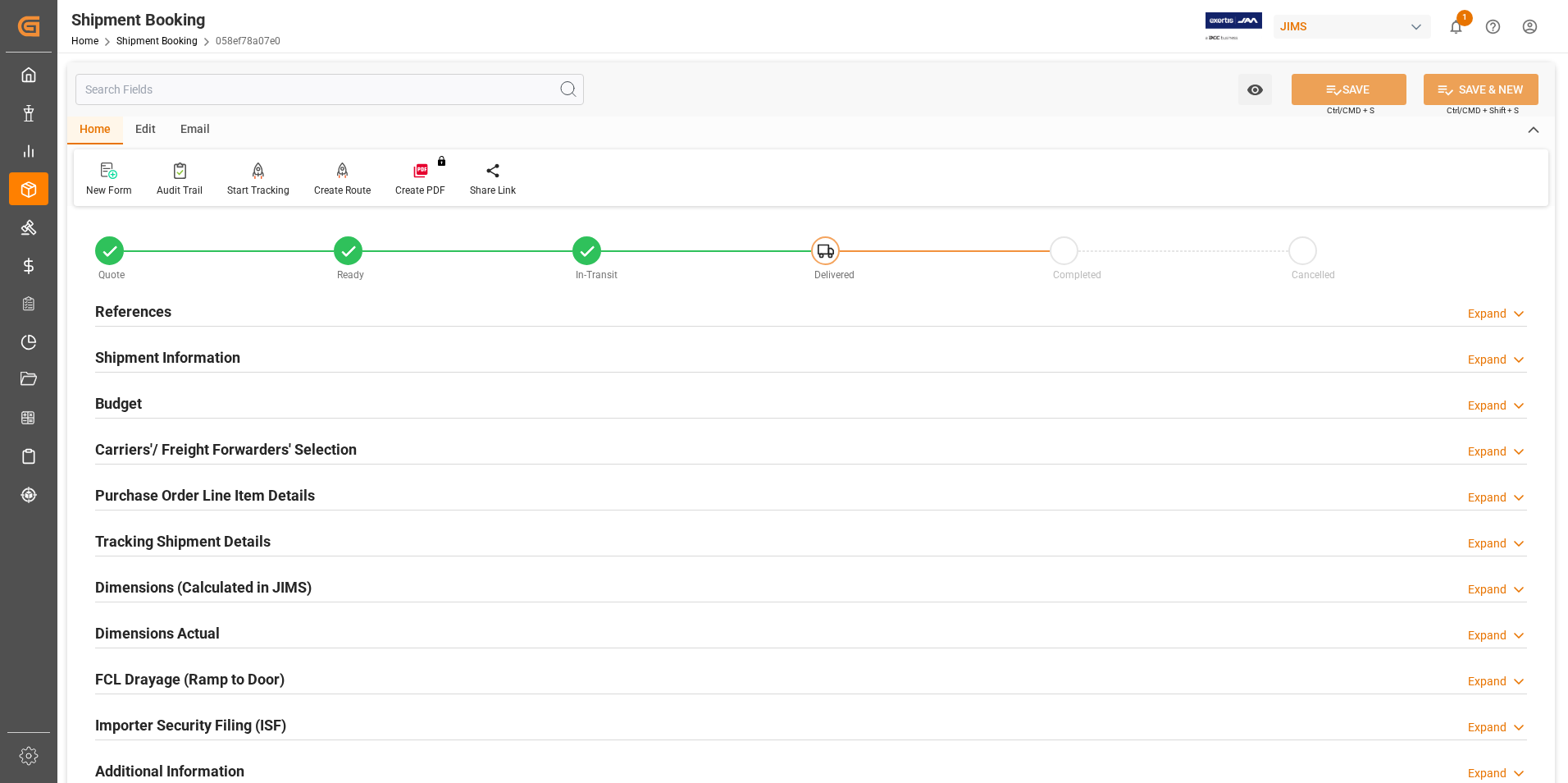
click at [175, 535] on h2 "Tracking Shipment Details" at bounding box center [183, 540] width 175 height 22
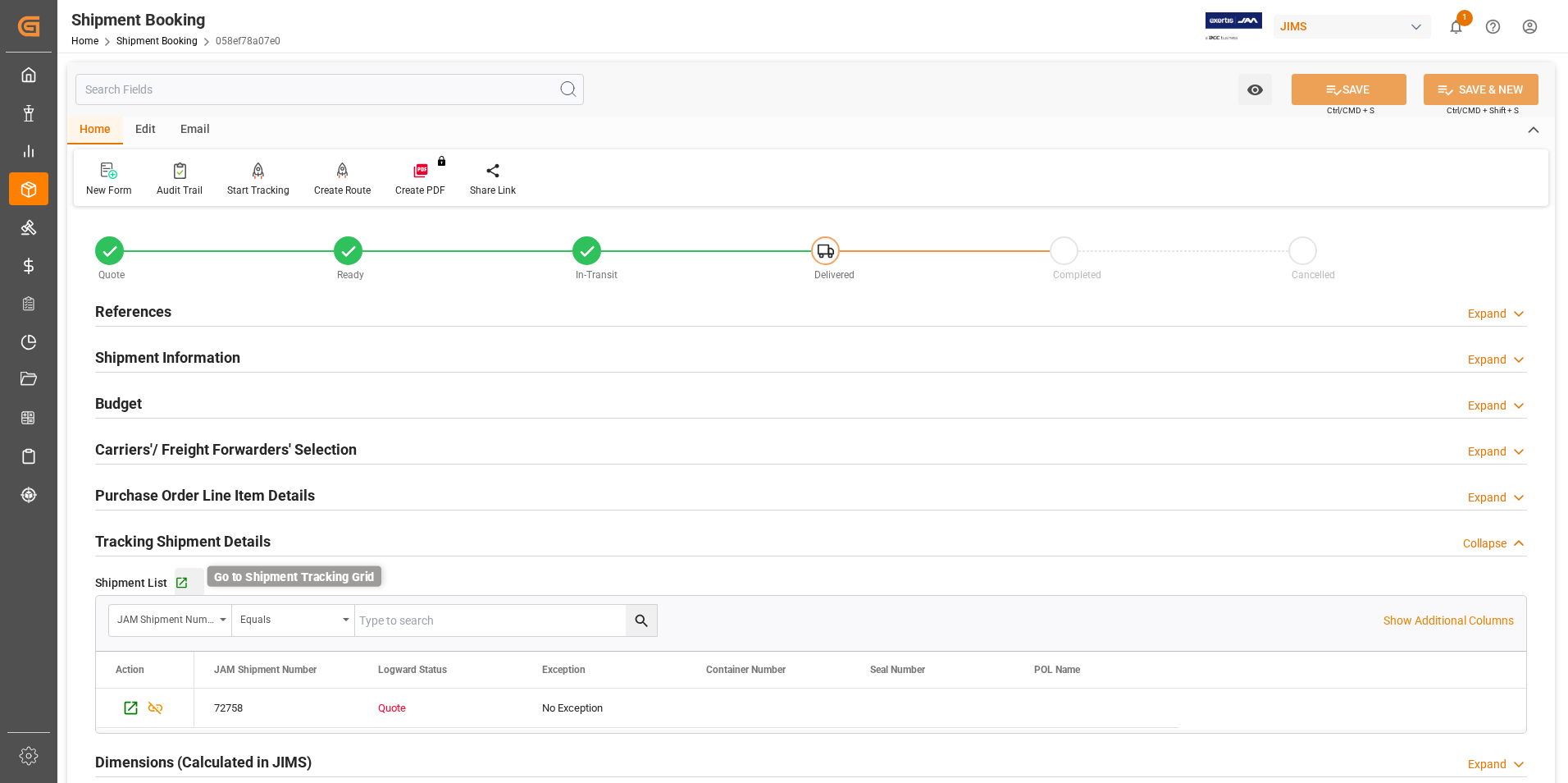
click at [180, 580] on icon "button" at bounding box center [181, 583] width 13 height 13
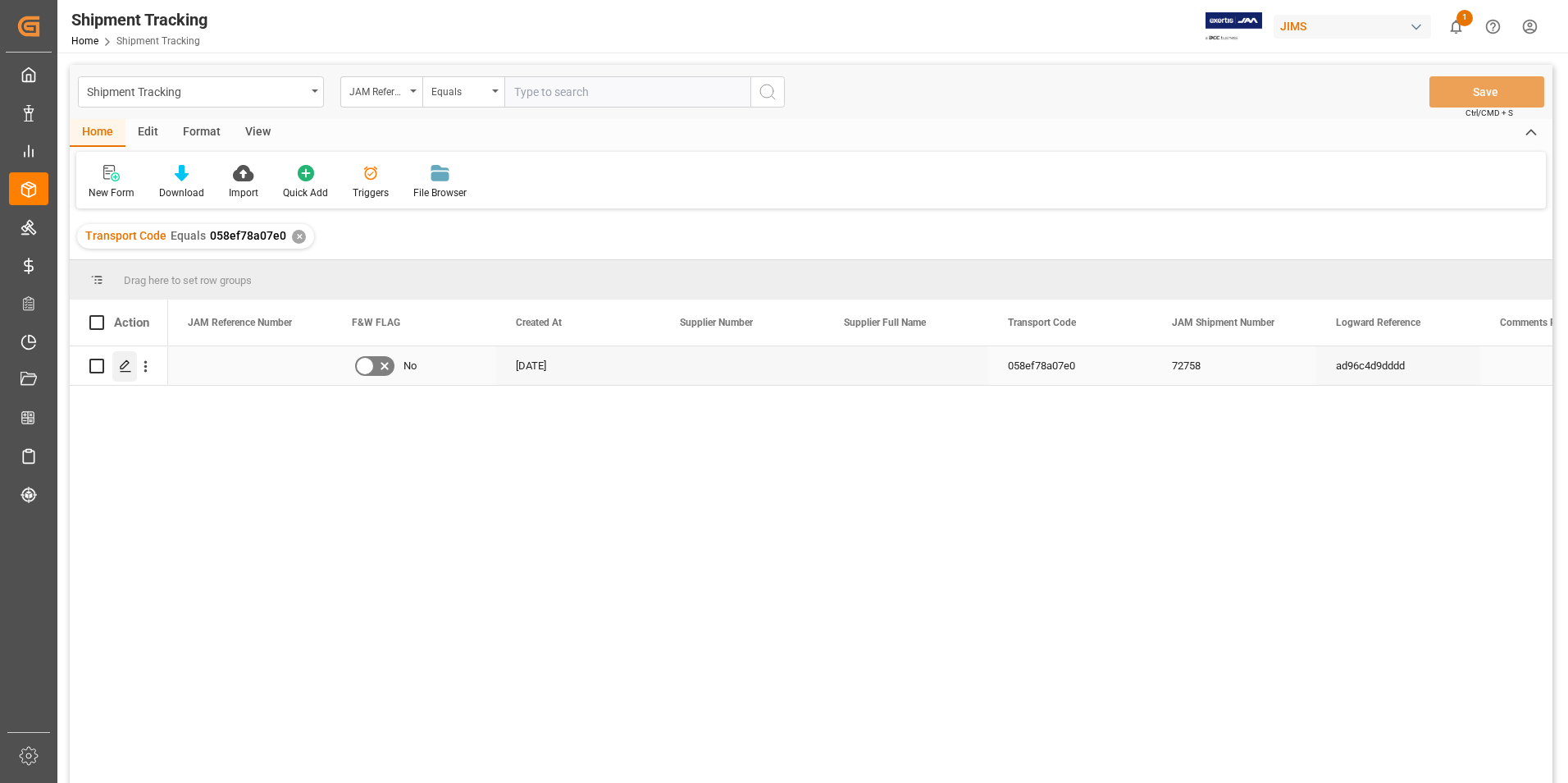
click at [120, 357] on div "Press SPACE to select this row." at bounding box center [125, 367] width 25 height 31
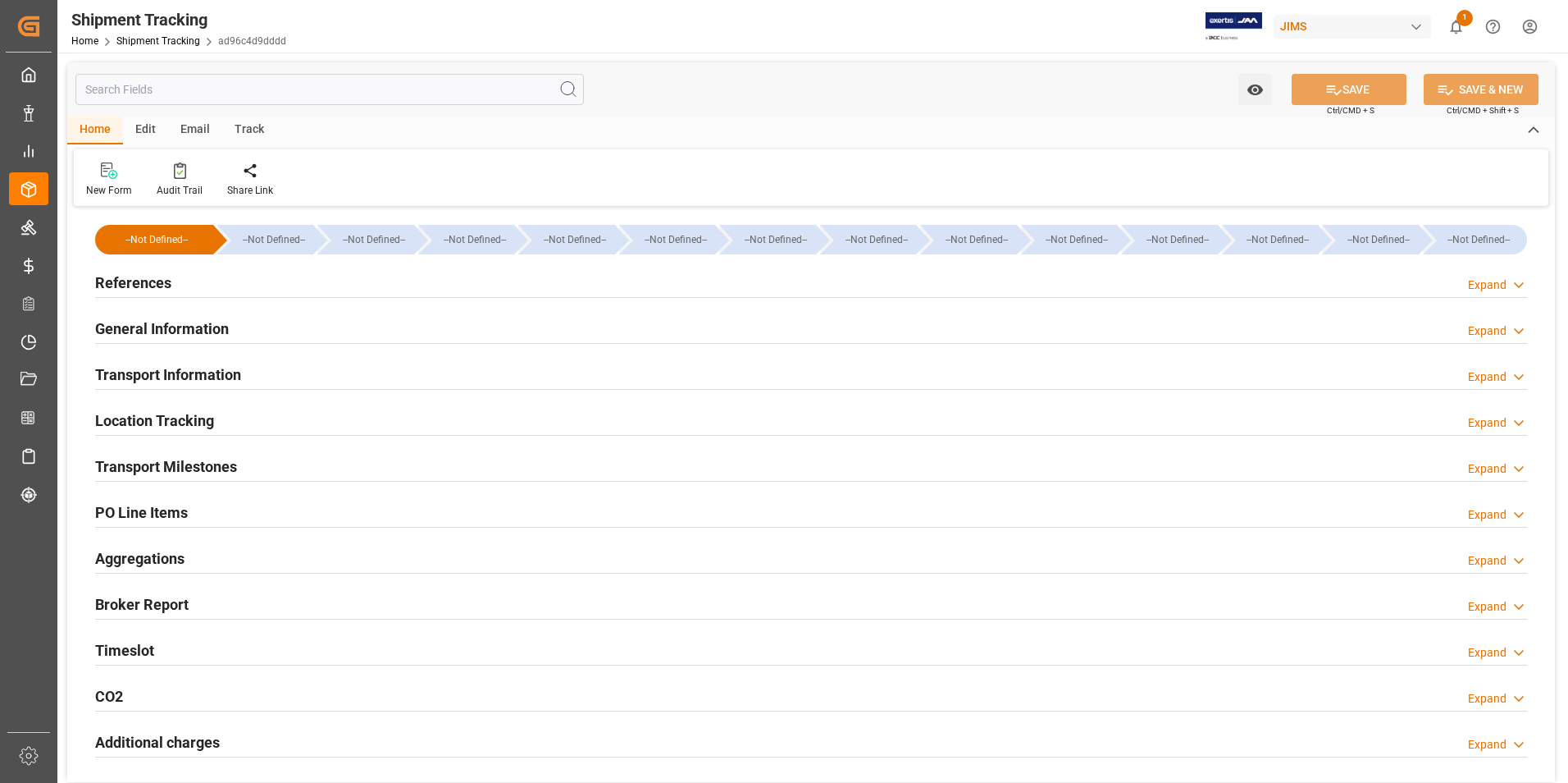
type input "27-08-2025"
click at [142, 283] on h2 "References" at bounding box center [133, 282] width 76 height 22
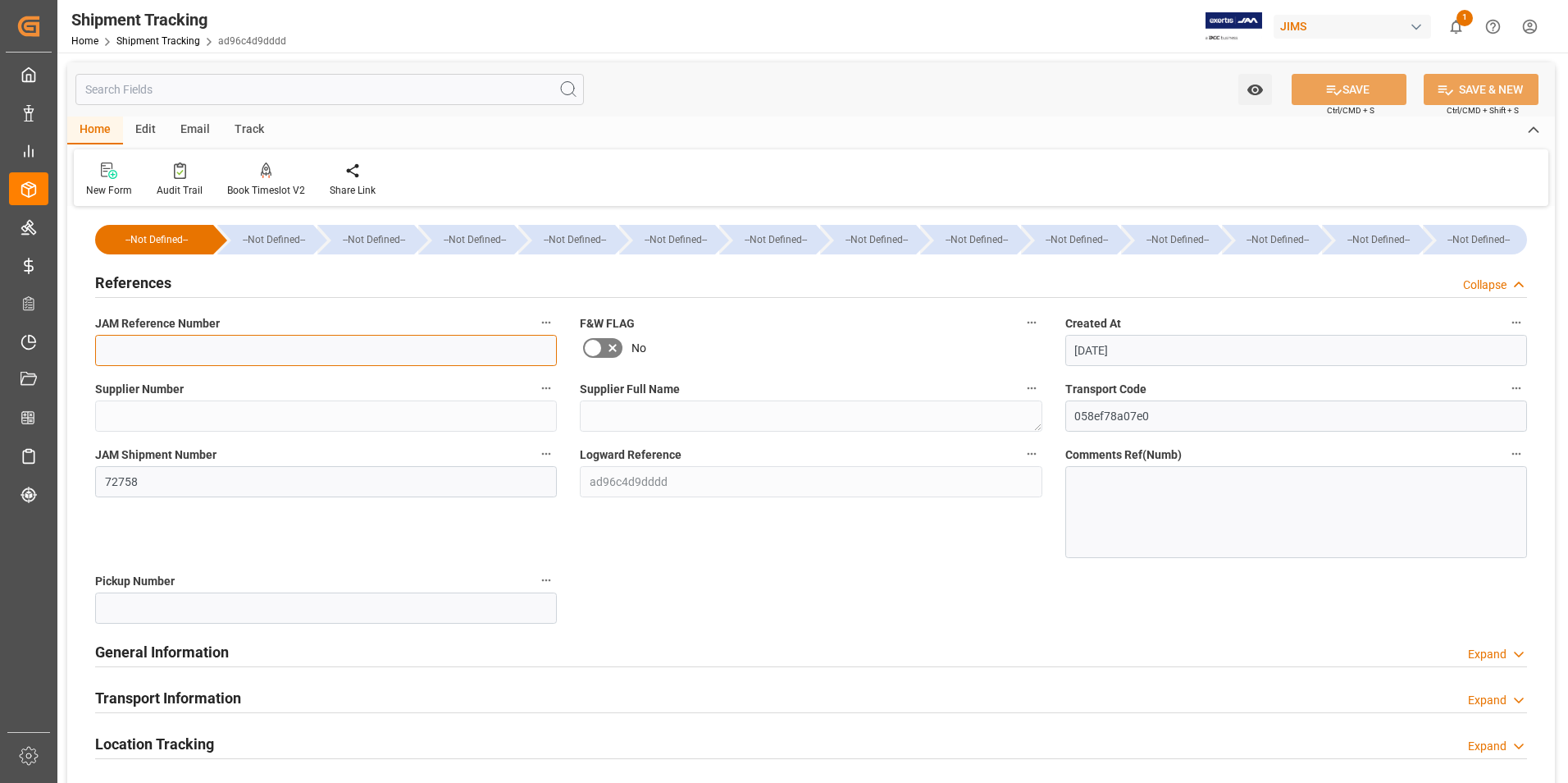
click at [147, 352] on input at bounding box center [326, 351] width 462 height 31
type input "22-10379-[GEOGRAPHIC_DATA]"
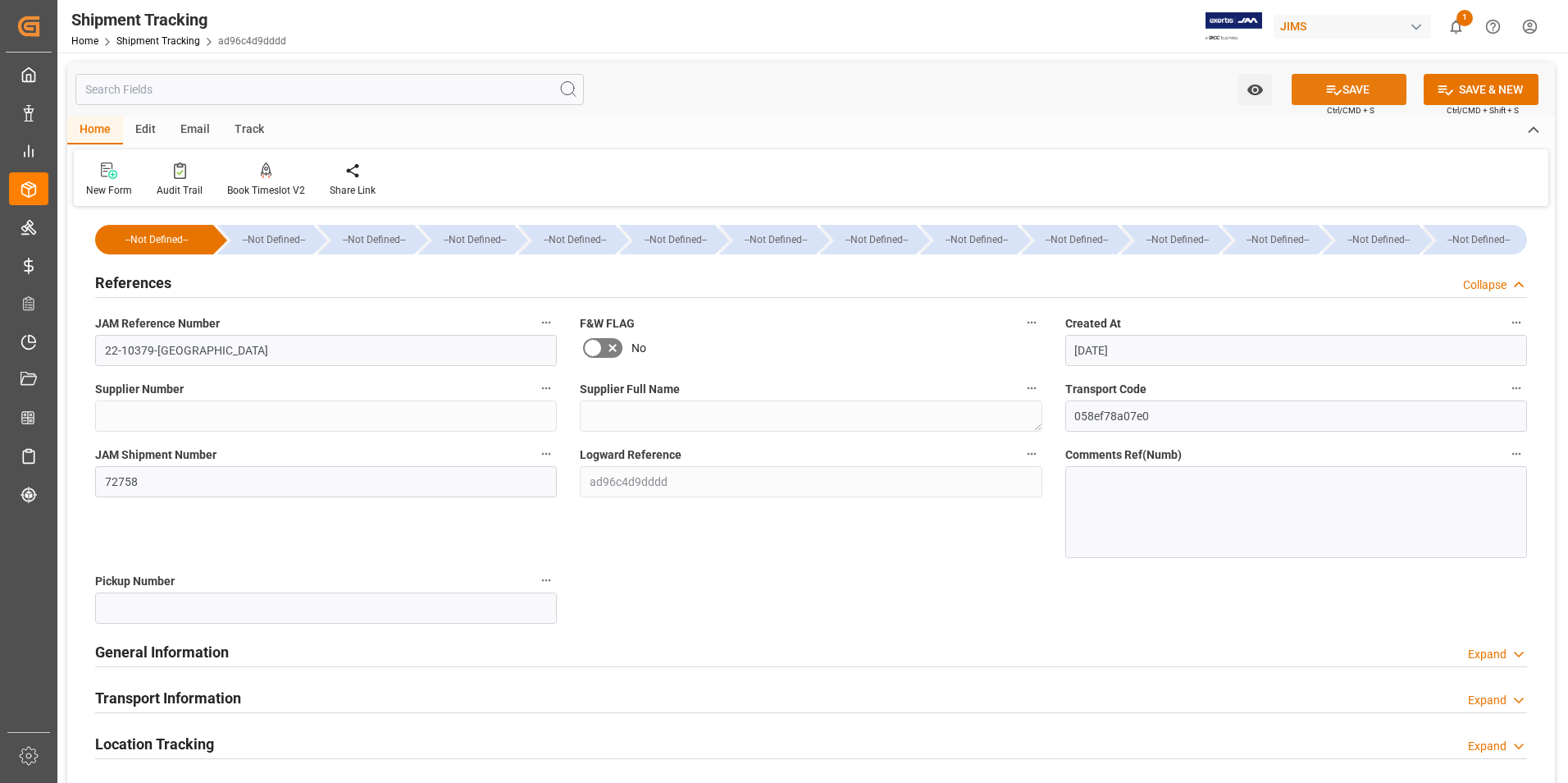
click at [1329, 87] on icon at bounding box center [1334, 90] width 17 height 17
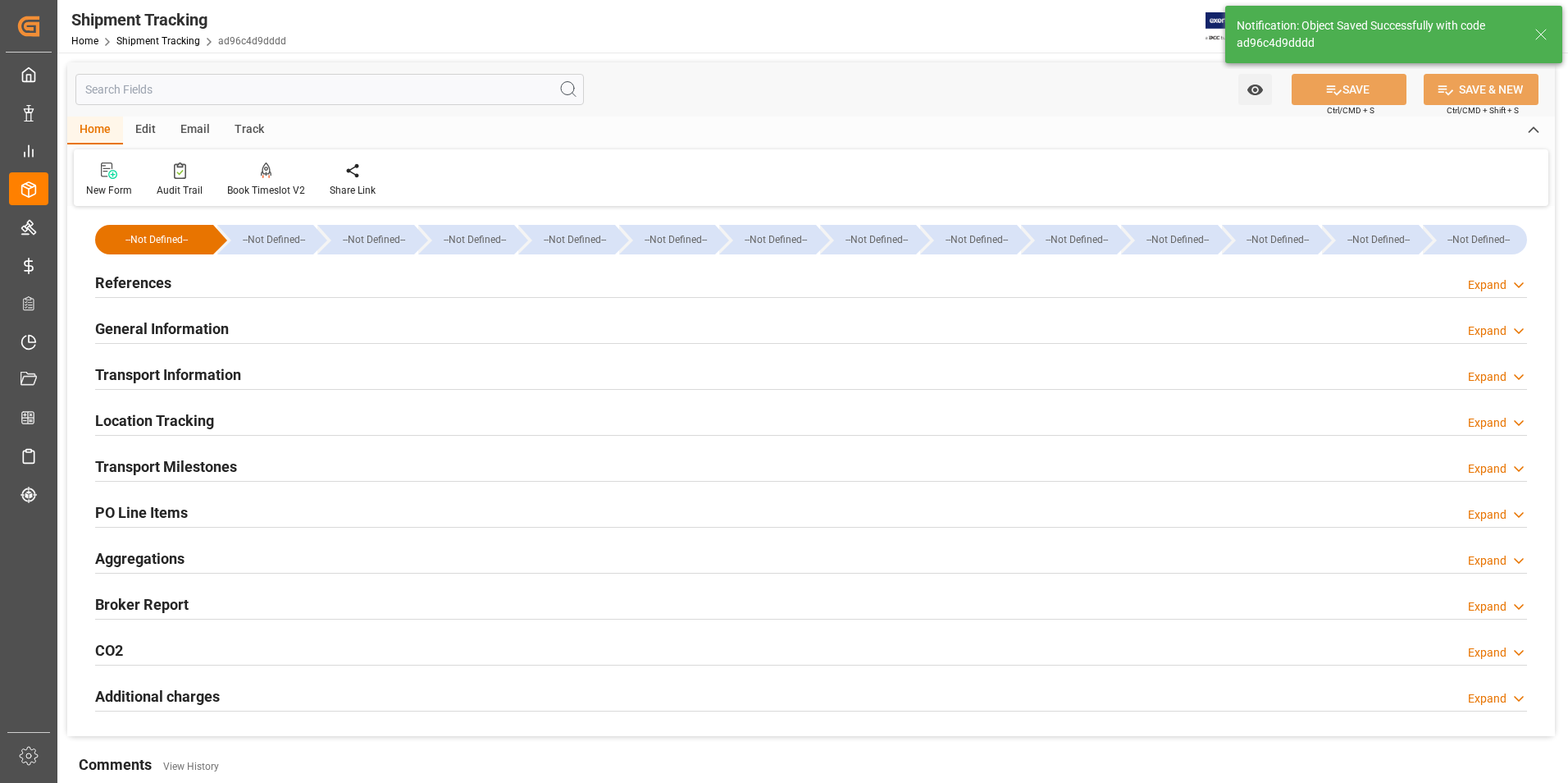
click at [156, 370] on h2 "Transport Information" at bounding box center [168, 374] width 146 height 22
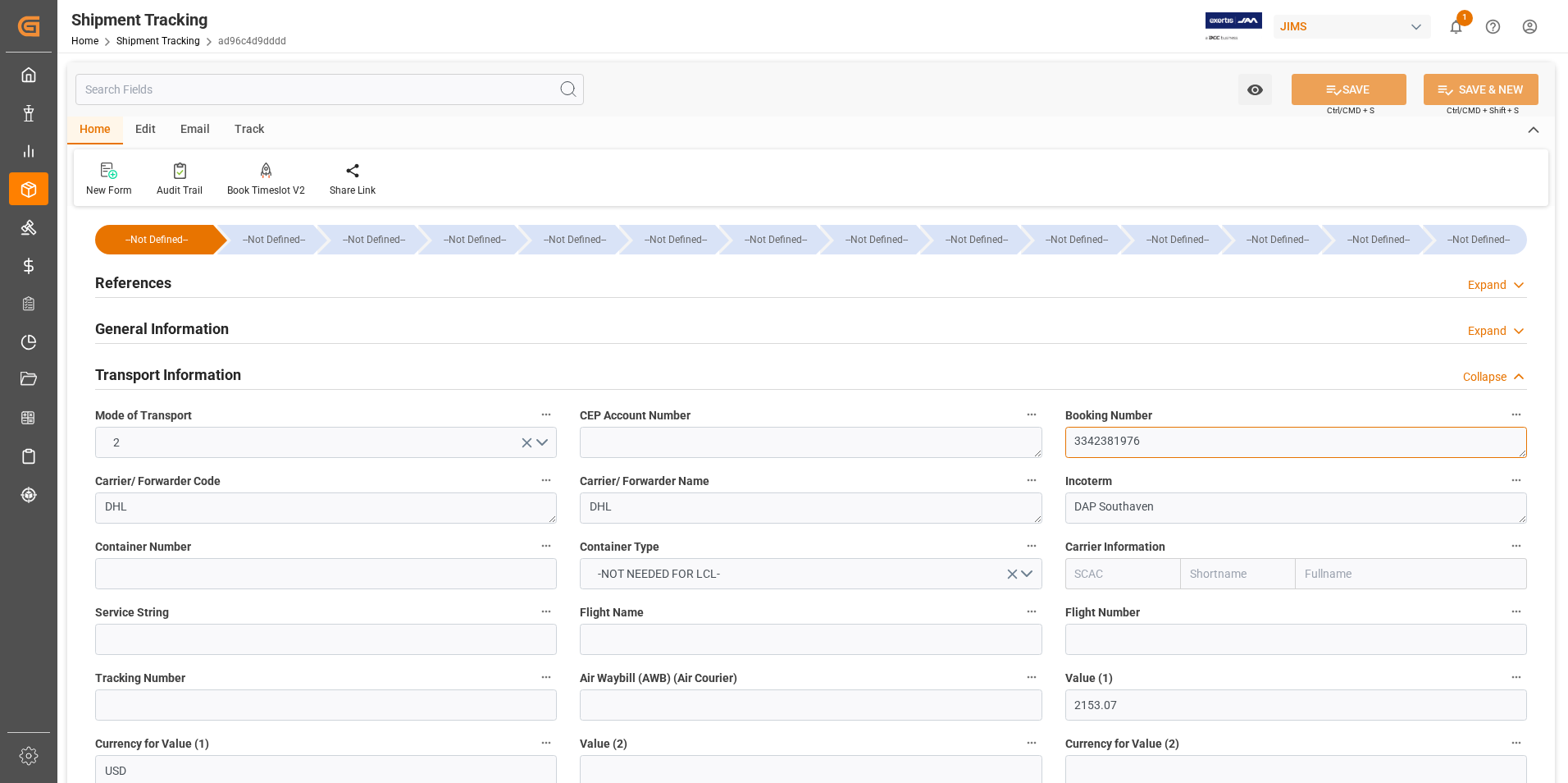
click at [1150, 442] on textarea "3342381976" at bounding box center [1297, 442] width 462 height 31
drag, startPoint x: 1150, startPoint y: 441, endPoint x: 1010, endPoint y: 430, distance: 140.4
click at [1010, 430] on div "--Not Defined-- --Not Defined-- --Not Defined-- --Not Defined-- --Not Defined--…" at bounding box center [811, 769] width 1488 height 1116
click at [203, 709] on input at bounding box center [326, 705] width 462 height 31
paste input "3342381976"
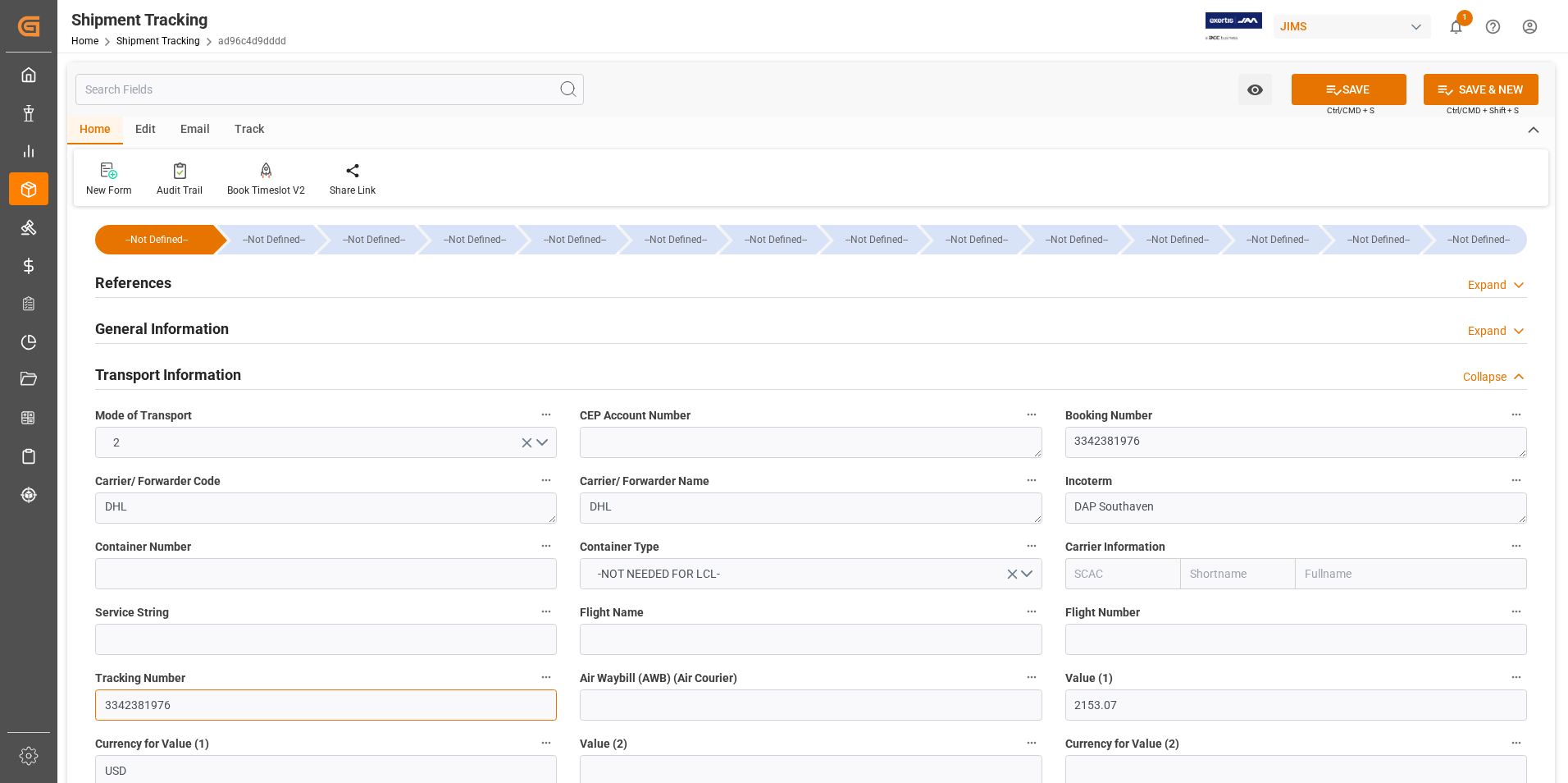
type input "3342381976"
click at [625, 707] on input at bounding box center [810, 705] width 462 height 31
paste input "3342381976"
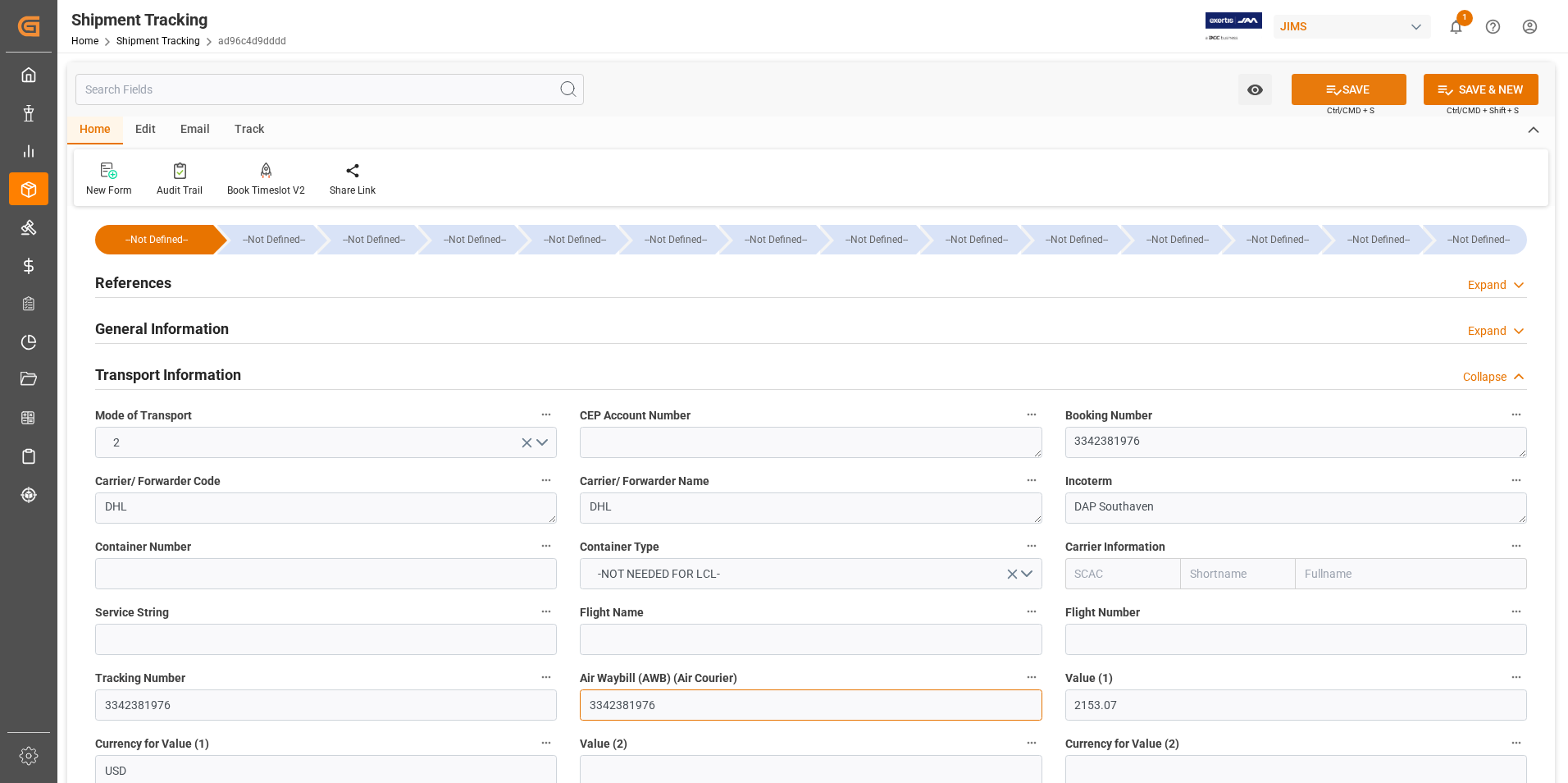
type input "3342381976"
click at [1373, 91] on button "SAVE" at bounding box center [1349, 90] width 115 height 31
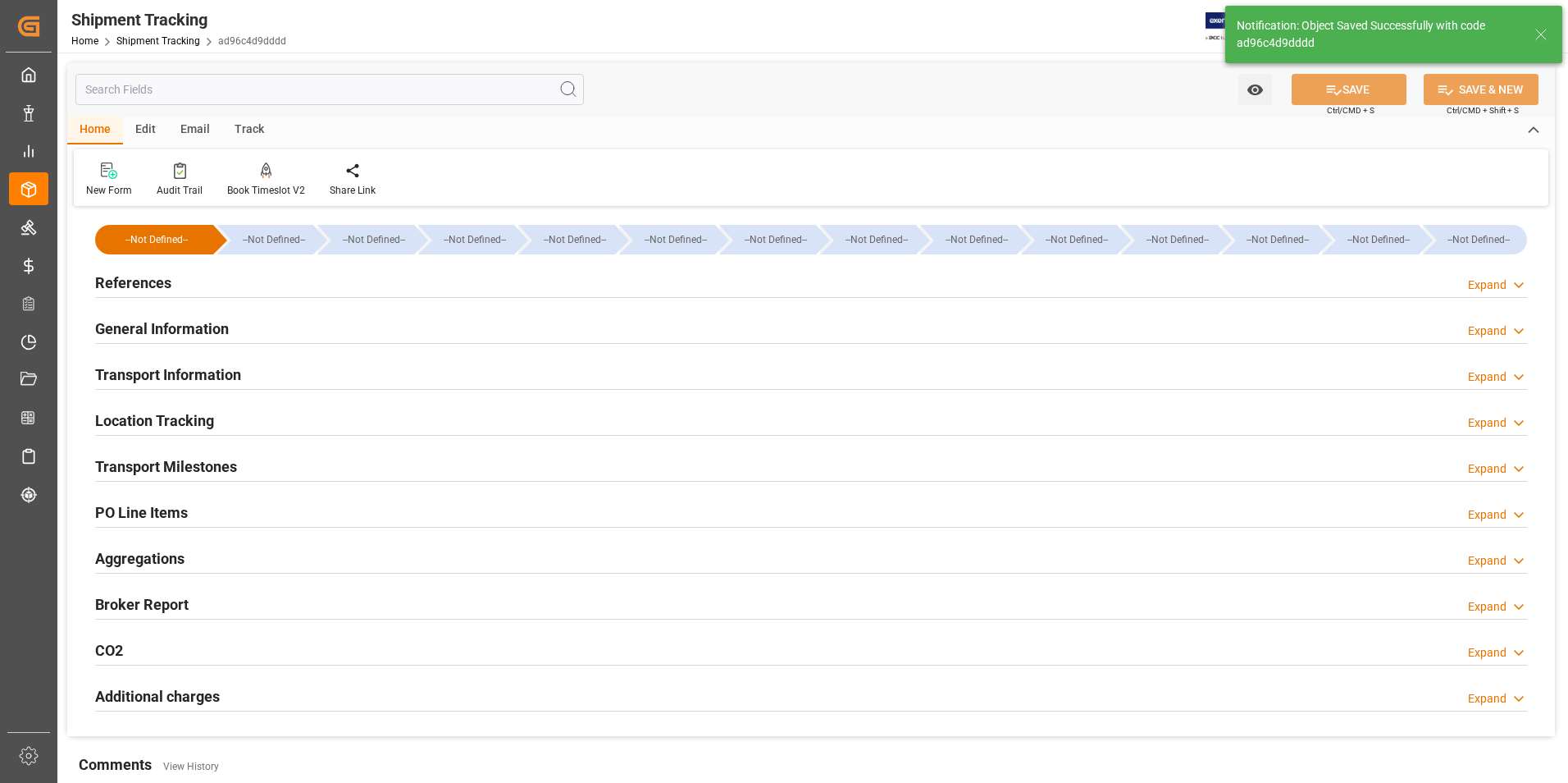
click at [166, 461] on h2 "Transport Milestones" at bounding box center [166, 466] width 141 height 22
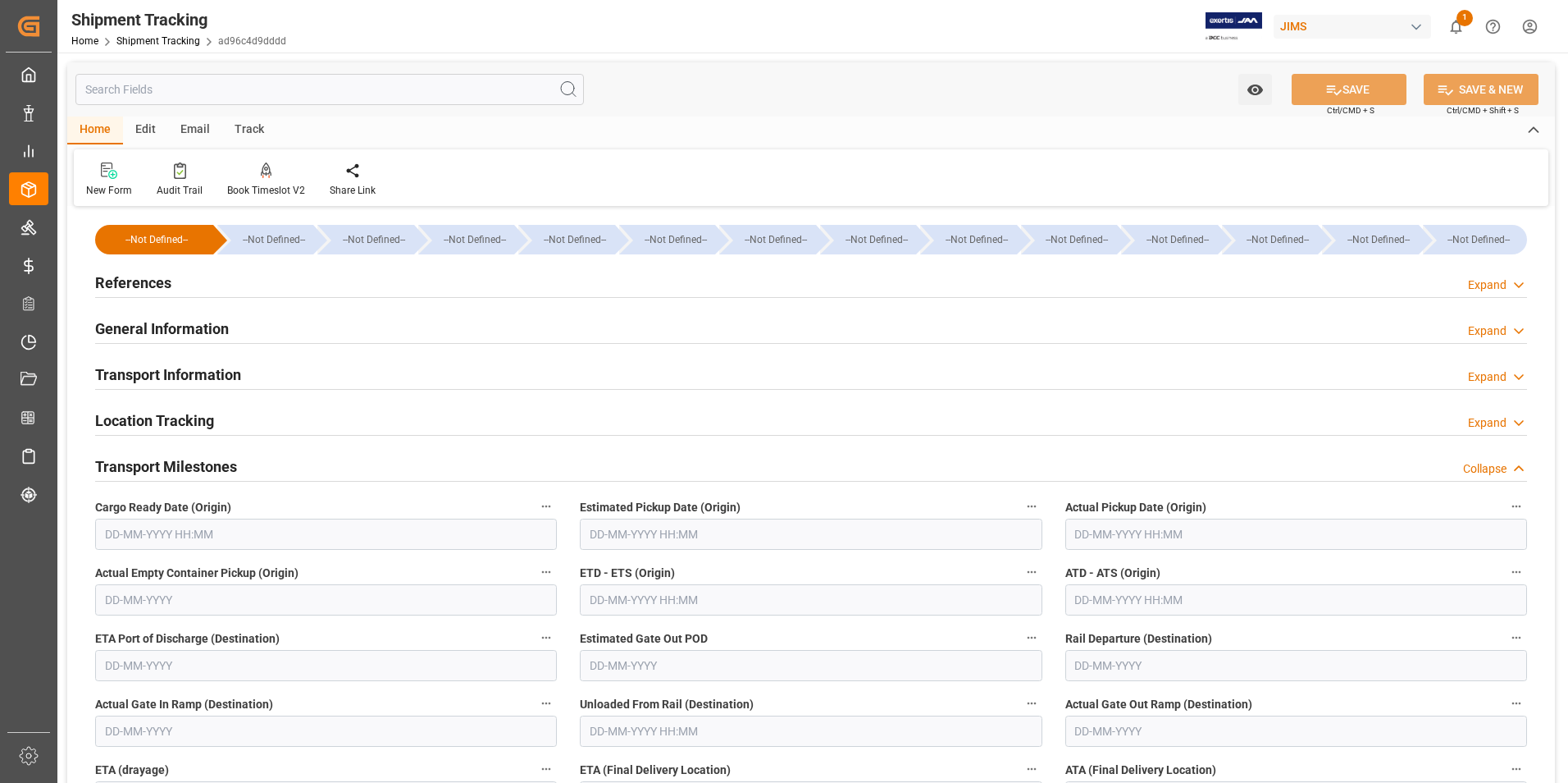
click at [1106, 530] on input "text" at bounding box center [1297, 535] width 462 height 31
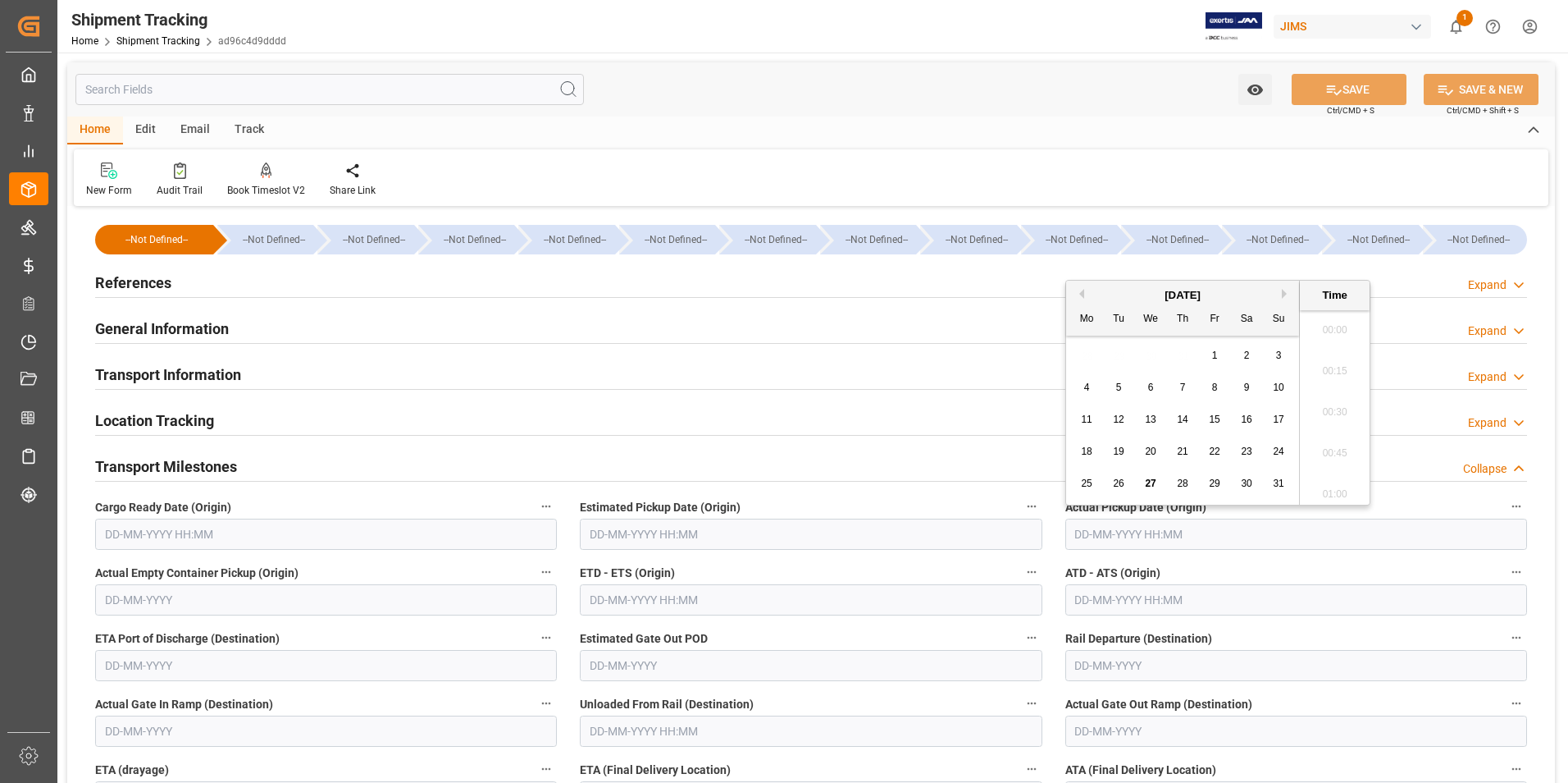
scroll to position [2632, 0]
click at [1148, 485] on span "27" at bounding box center [1149, 483] width 11 height 12
type input "27-08-2025 00:00"
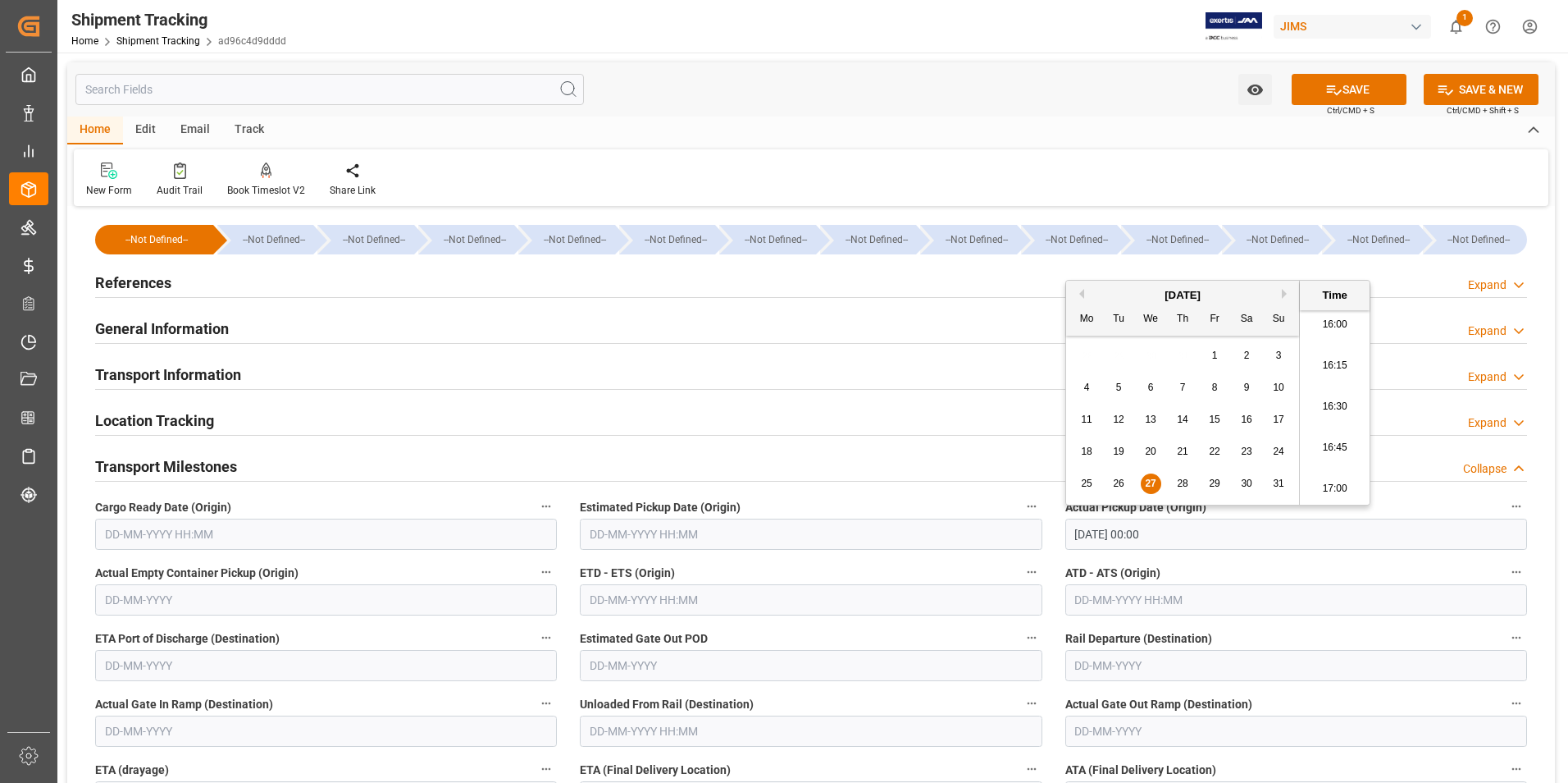
click at [636, 598] on input "text" at bounding box center [810, 600] width 462 height 31
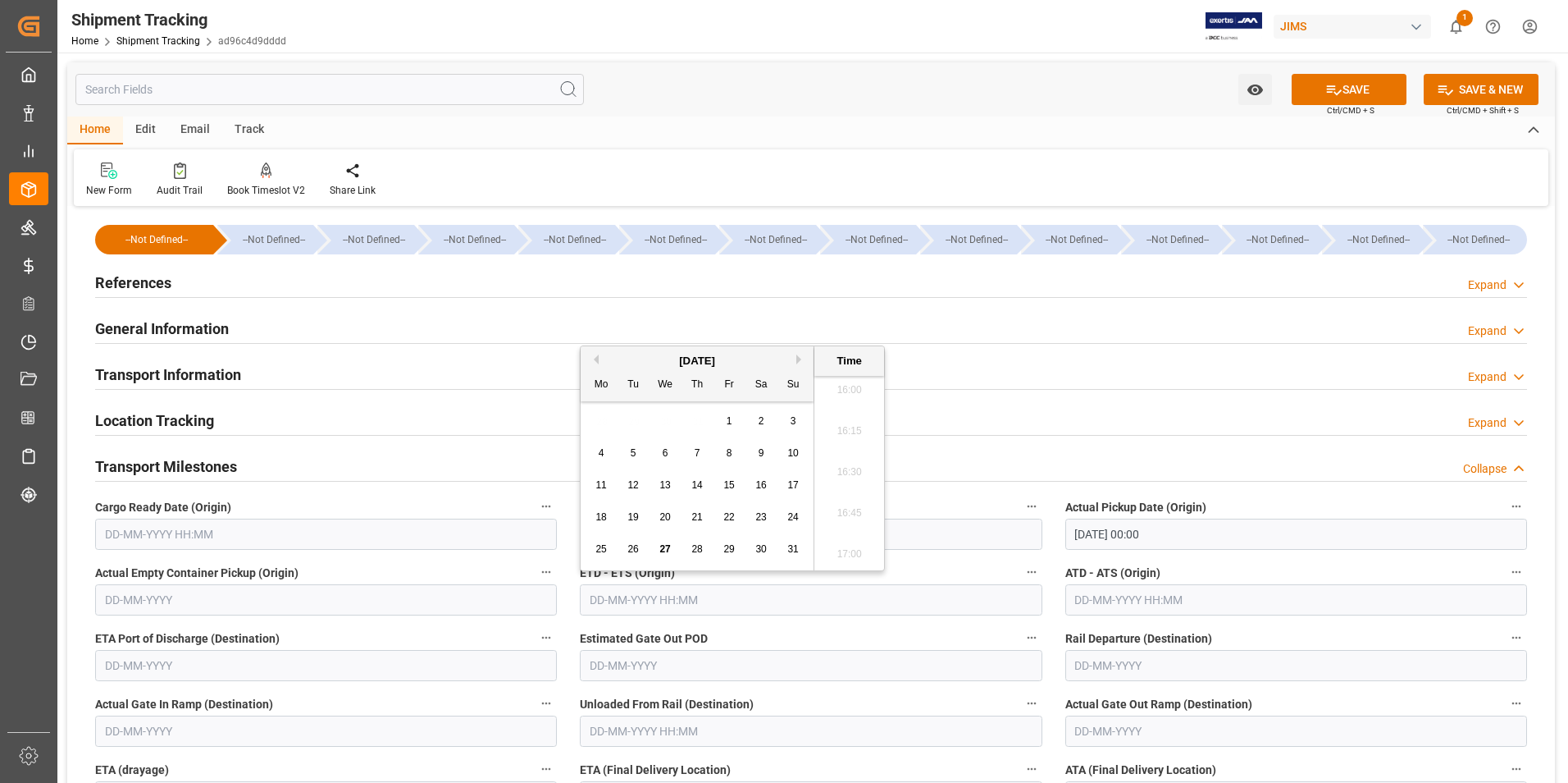
click at [594, 526] on div "18" at bounding box center [601, 517] width 20 height 19
click at [662, 550] on span "27" at bounding box center [664, 549] width 11 height 12
type input "27-08-2025 00:00"
click at [1106, 599] on input "text" at bounding box center [1297, 600] width 462 height 31
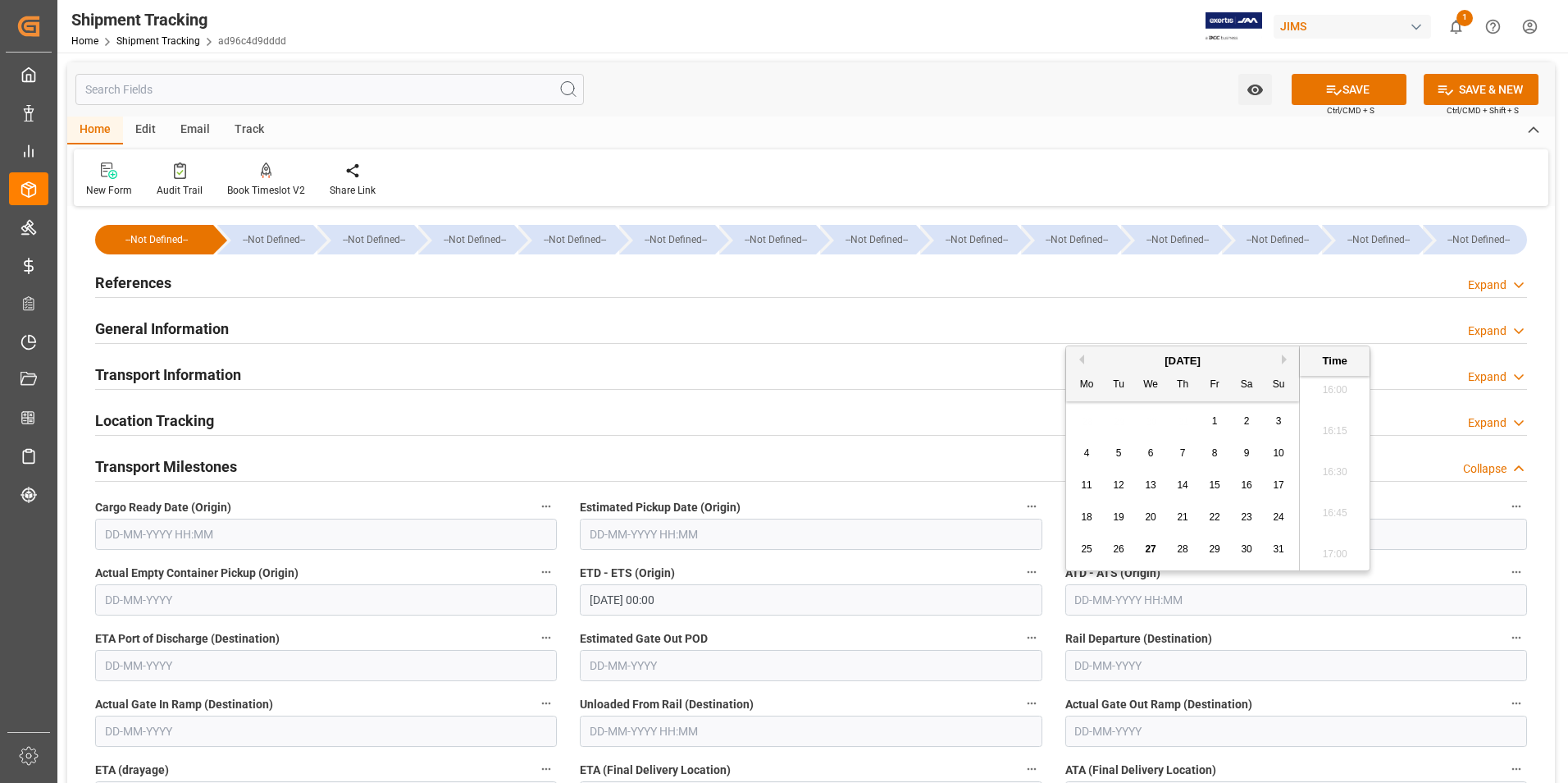
click at [1073, 506] on div "18 19 20 21 22 23 24" at bounding box center [1183, 517] width 224 height 32
click at [1150, 551] on span "27" at bounding box center [1149, 549] width 11 height 12
type input "27-08-2025 00:00"
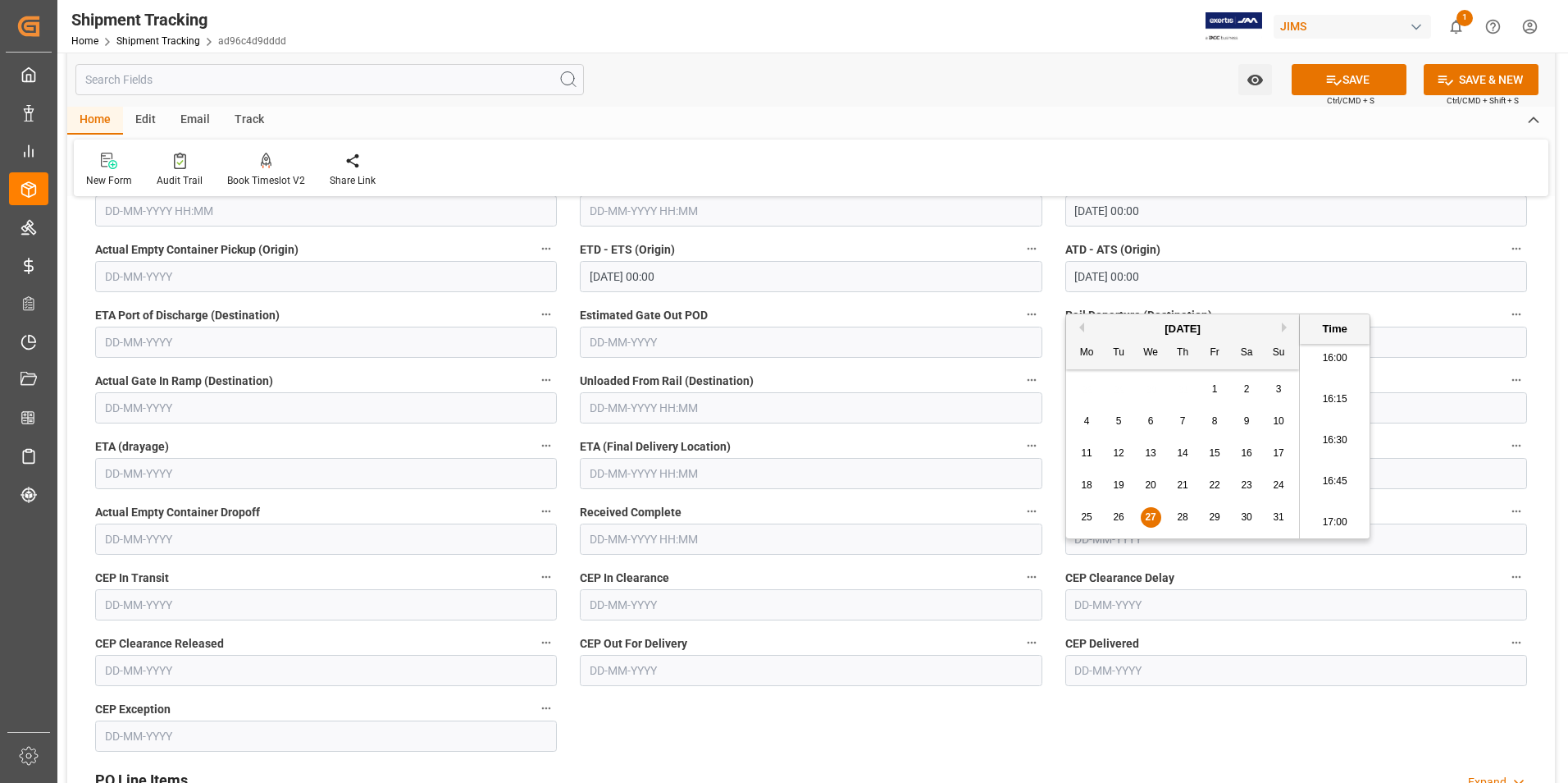
scroll to position [328, 0]
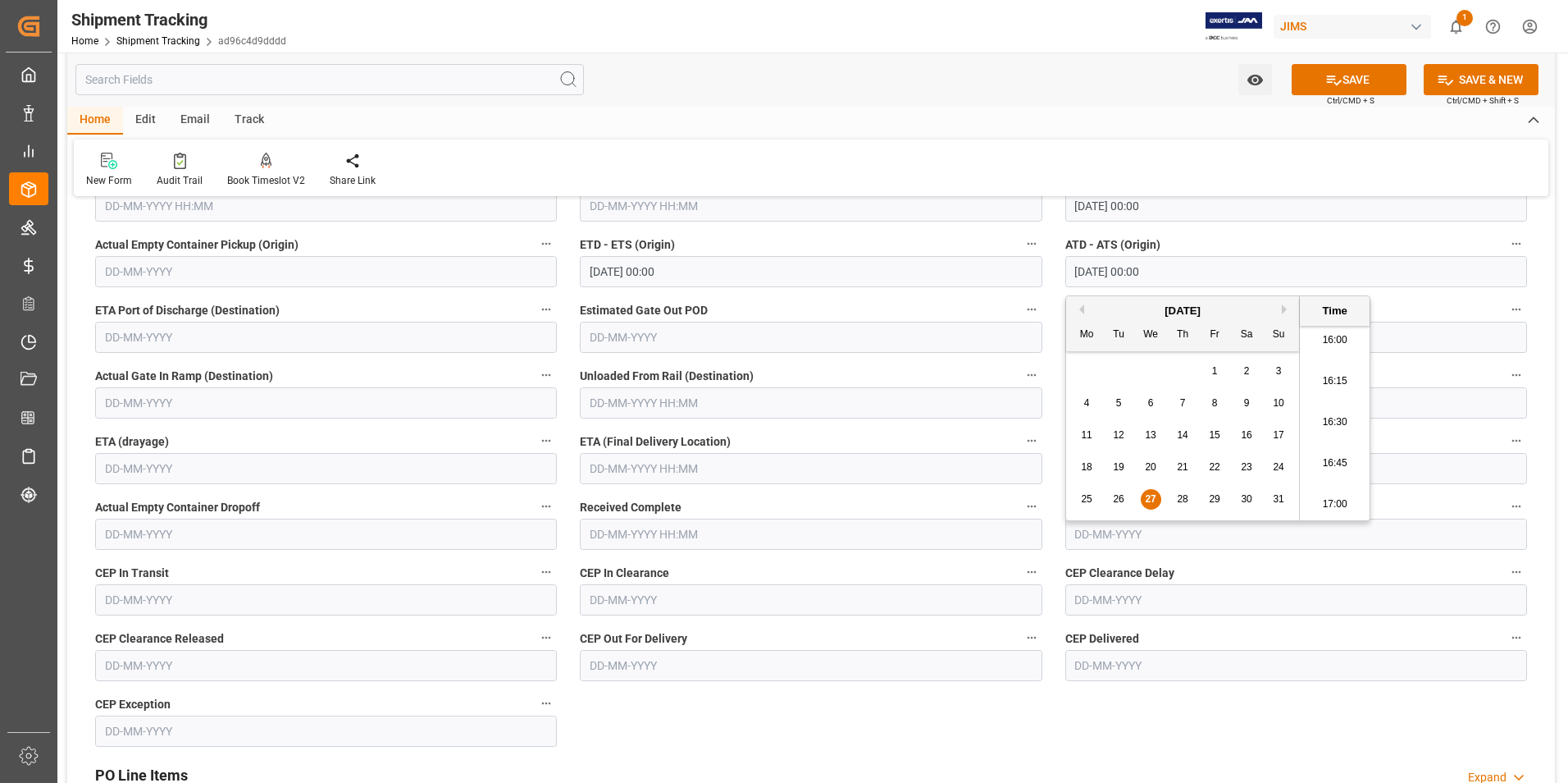
click at [612, 474] on input "text" at bounding box center [810, 468] width 462 height 31
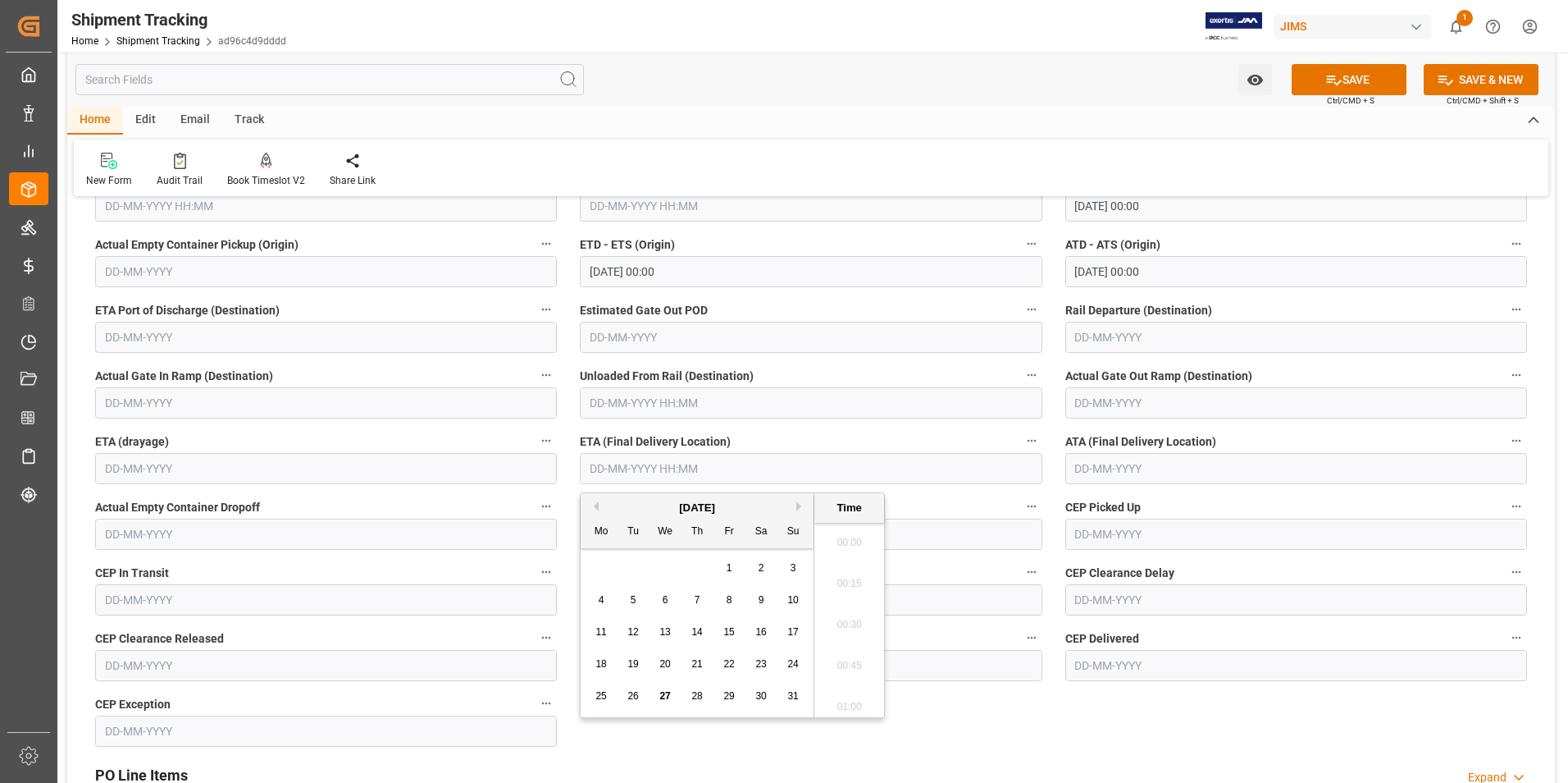
scroll to position [2632, 0]
click at [589, 571] on div "28 29 30 31 1 2 3" at bounding box center [697, 567] width 224 height 32
click at [796, 510] on button "Next Month" at bounding box center [801, 507] width 10 height 10
click at [669, 566] on div "3" at bounding box center [665, 568] width 20 height 19
type input "03-09-2025 00:00"
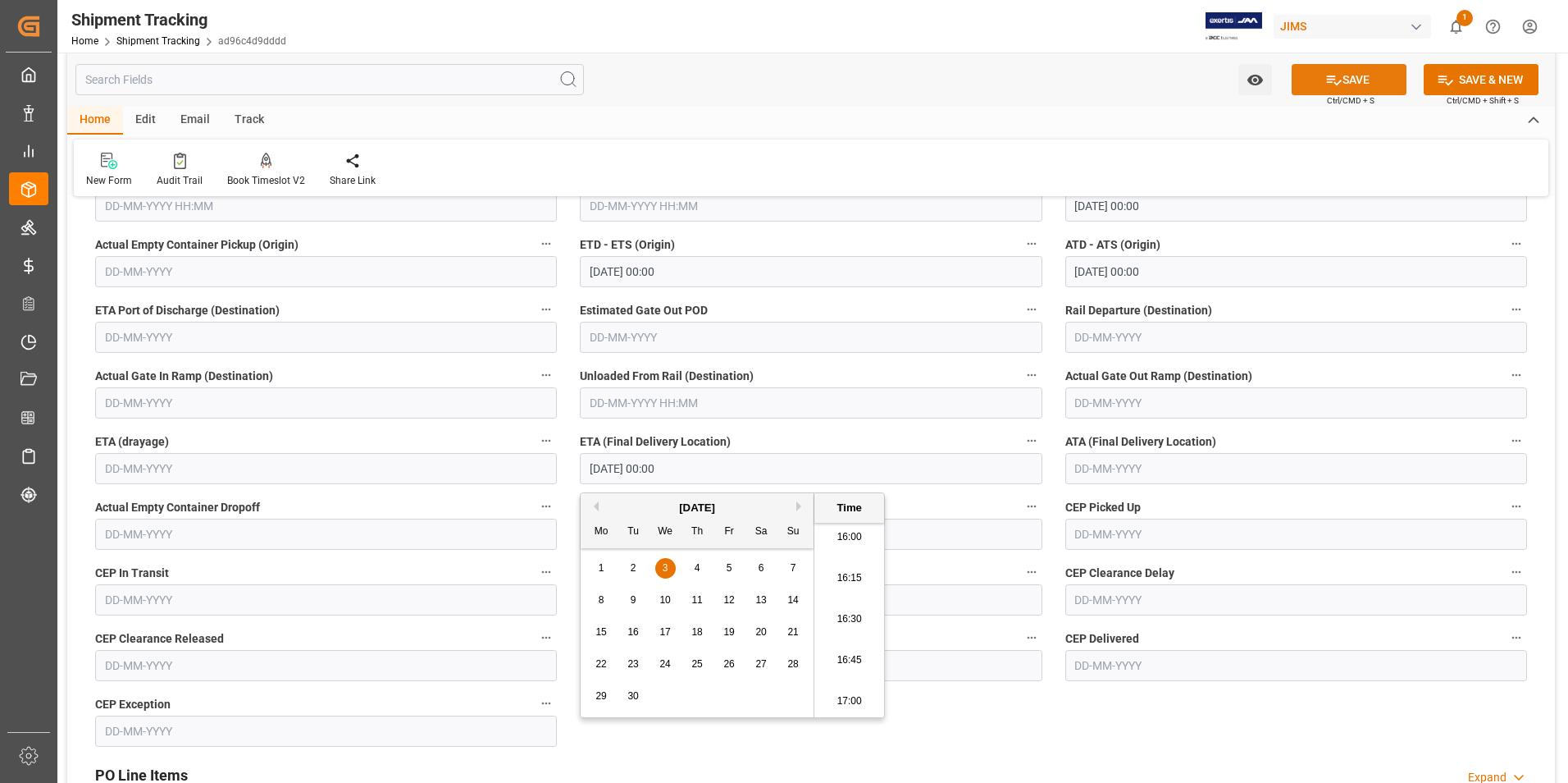
click at [1354, 81] on button "SAVE" at bounding box center [1349, 79] width 115 height 31
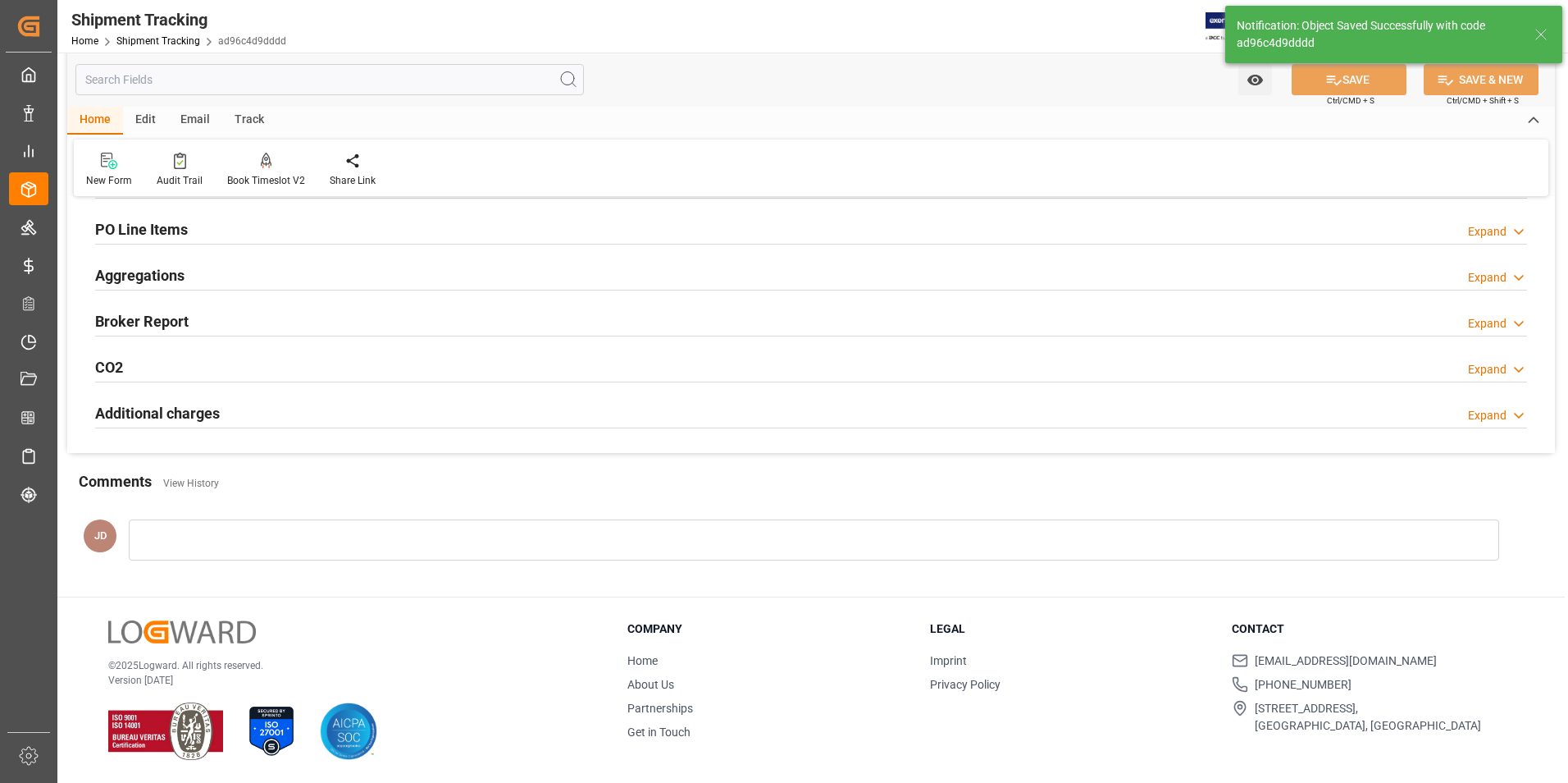
scroll to position [283, 0]
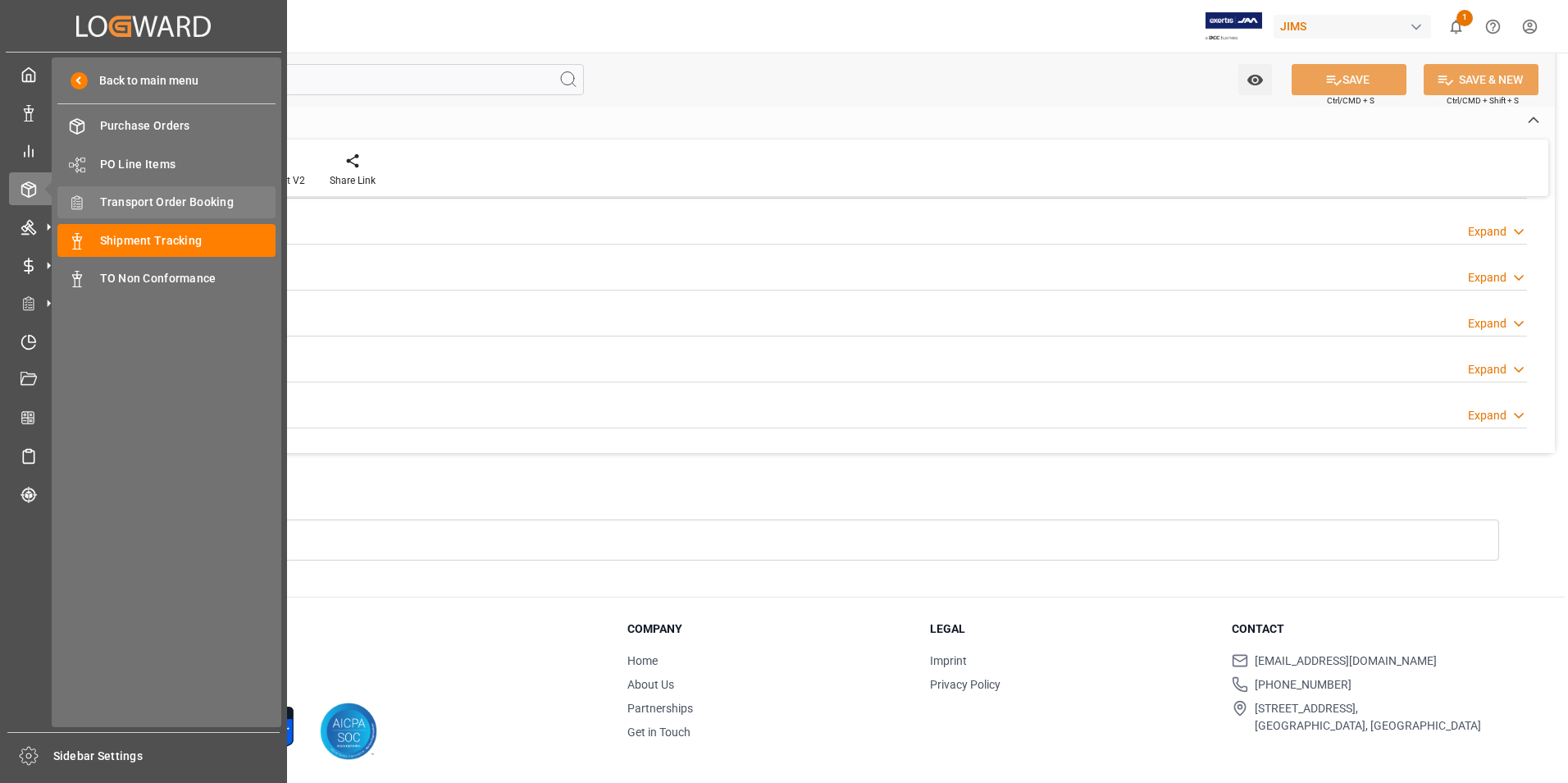
click at [170, 201] on span "Transport Order Booking" at bounding box center [188, 202] width 176 height 17
